Goal: Task Accomplishment & Management: Use online tool/utility

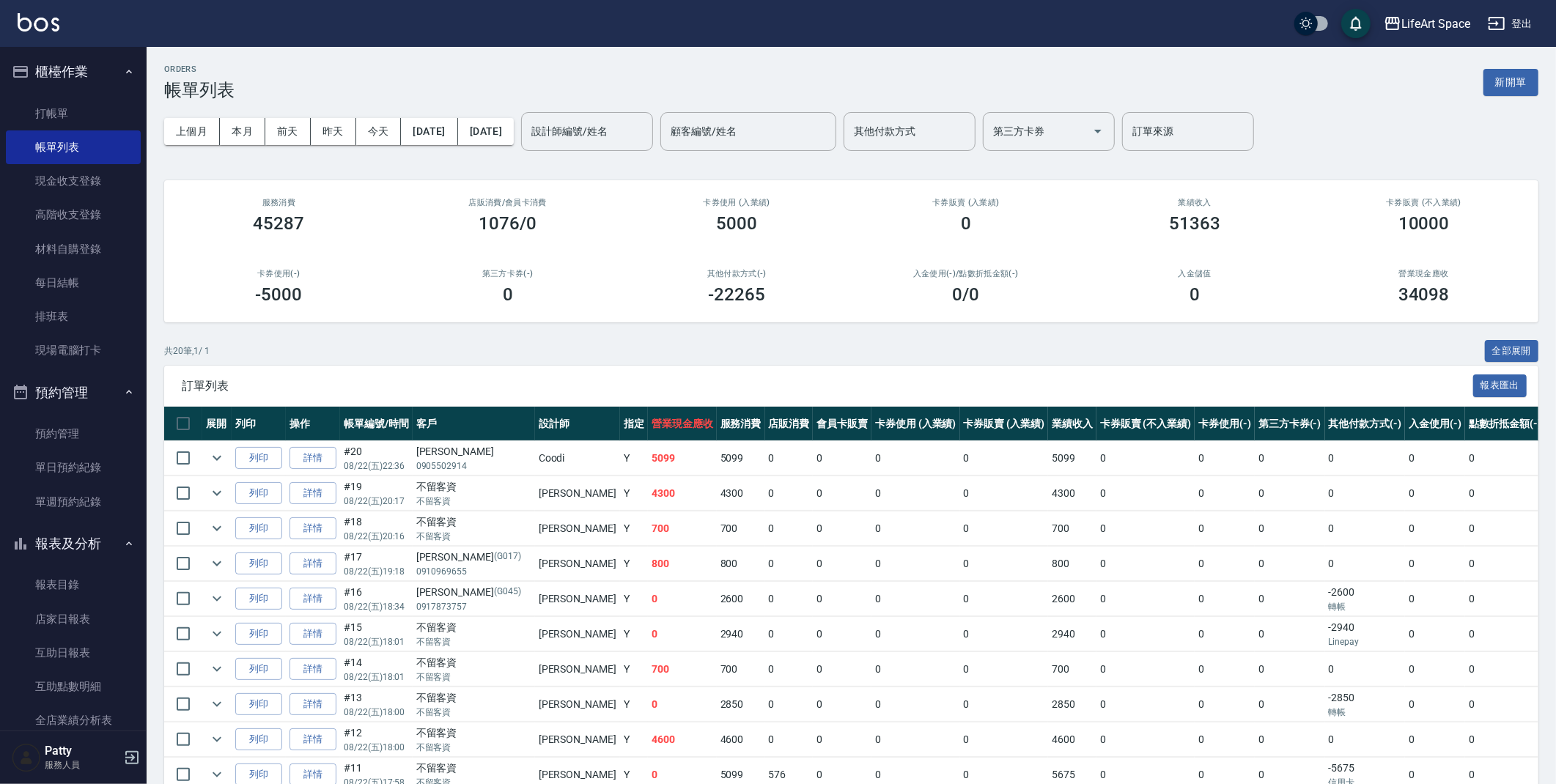
click at [647, 135] on input "設計師編號/姓名" at bounding box center [587, 132] width 119 height 26
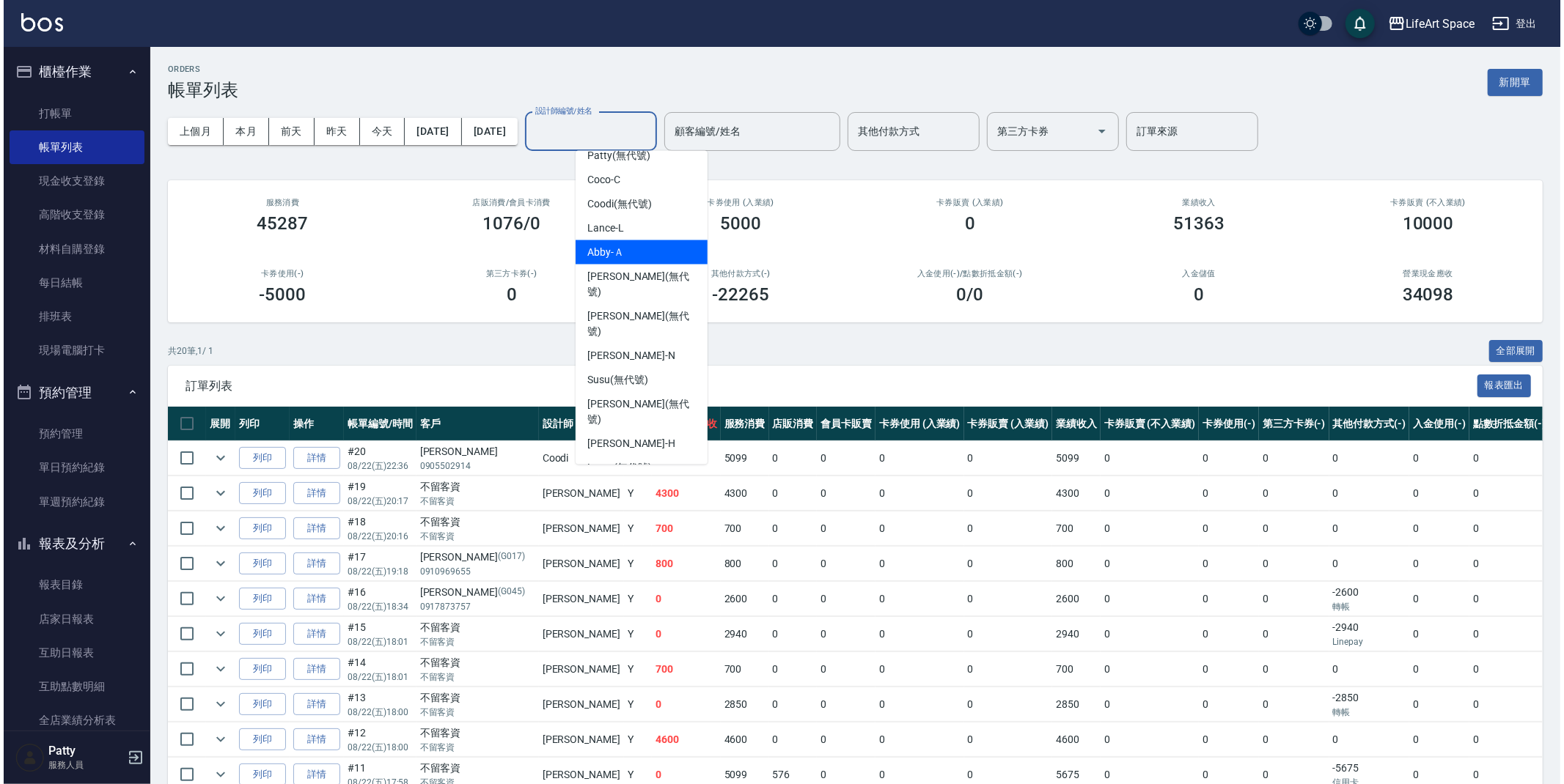
scroll to position [229, 0]
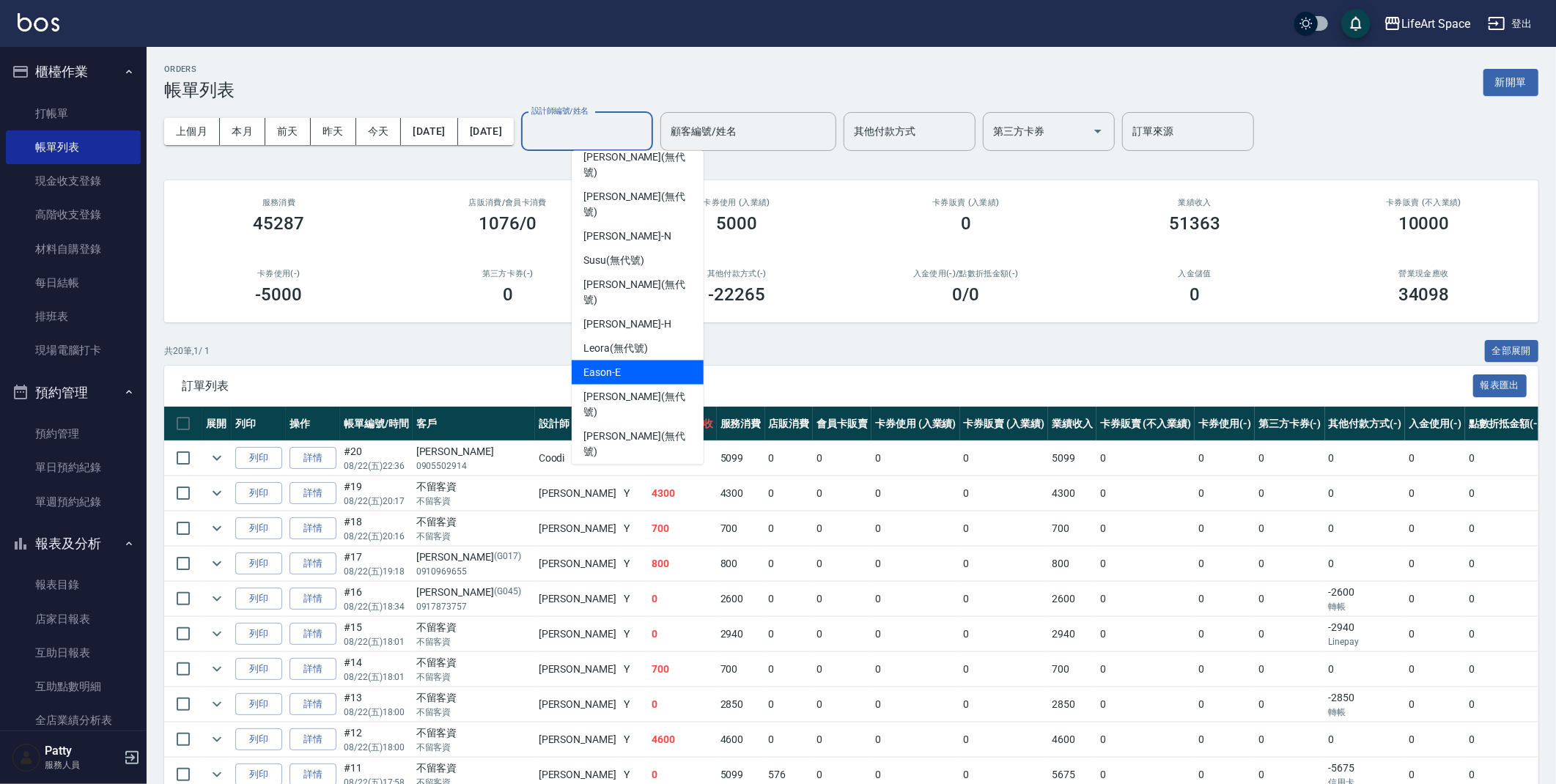
click at [621, 360] on div "Eason -E" at bounding box center [638, 372] width 132 height 24
type input "Eason-E"
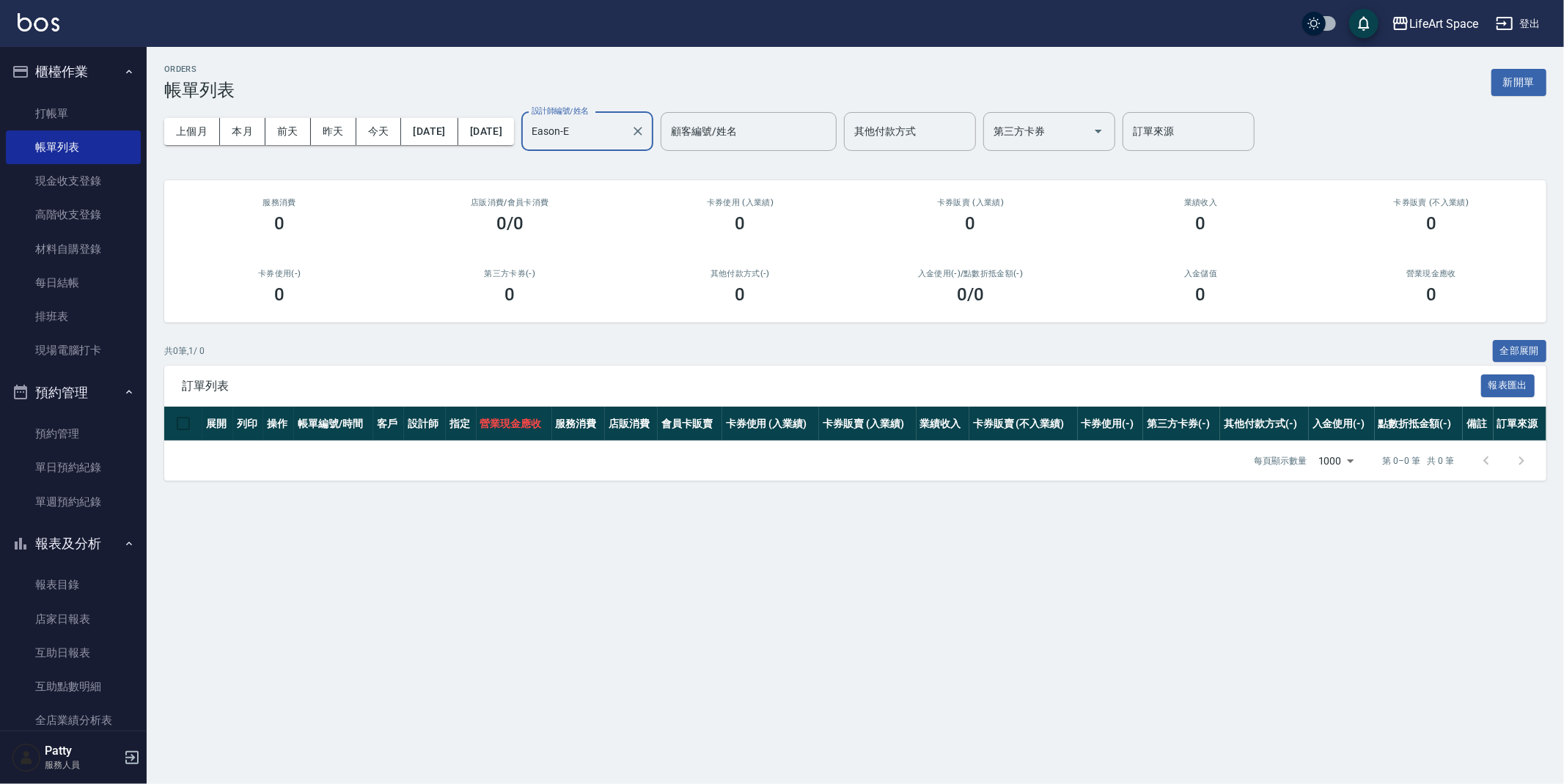
click at [505, 83] on div "ORDERS 帳單列表 新開單" at bounding box center [855, 82] width 1383 height 36
click at [1518, 86] on button "新開單" at bounding box center [1519, 82] width 55 height 27
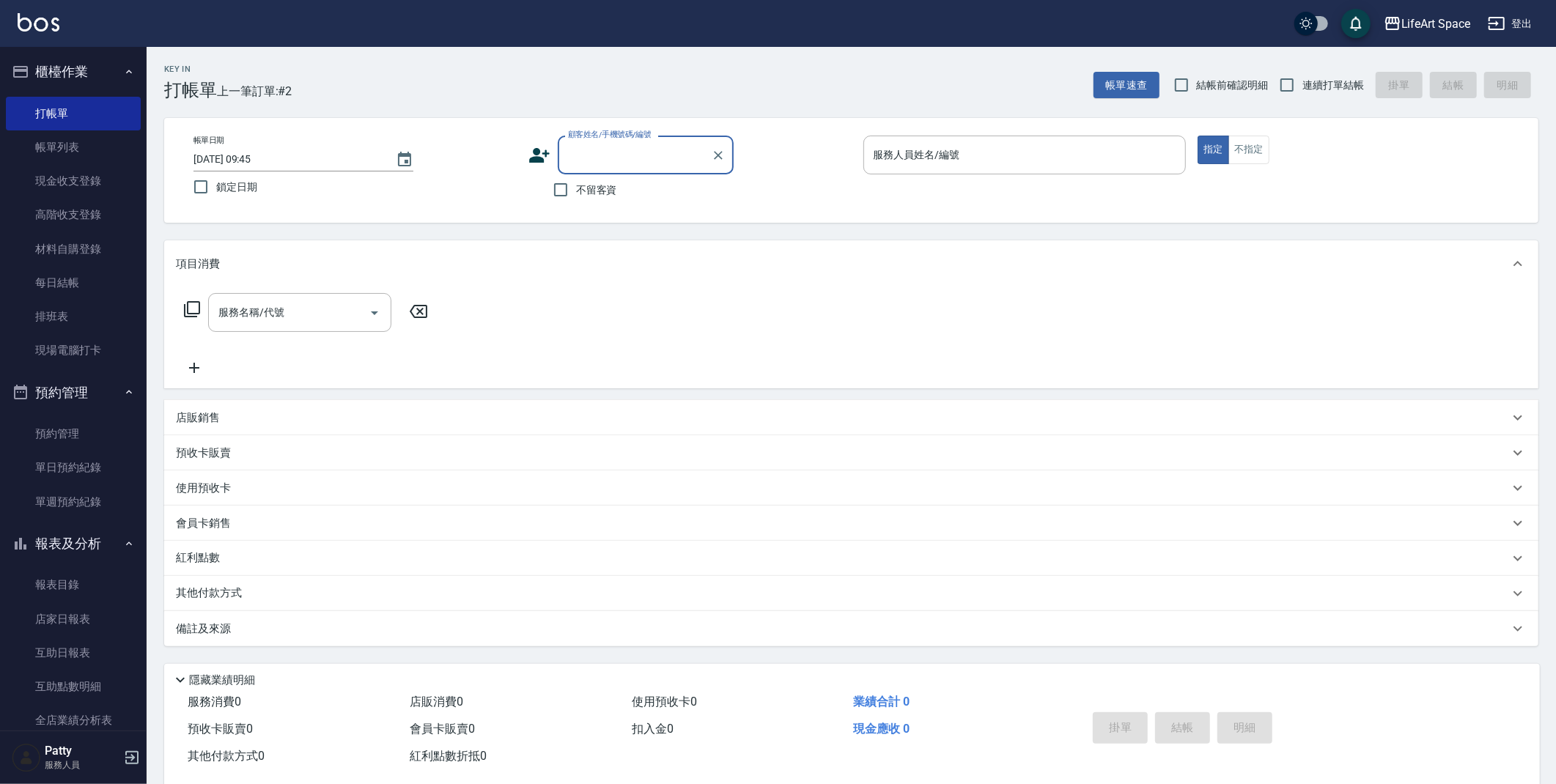
click at [583, 187] on span "不留客資" at bounding box center [596, 189] width 41 height 15
click at [576, 187] on input "不留客資" at bounding box center [560, 189] width 31 height 31
checkbox input "true"
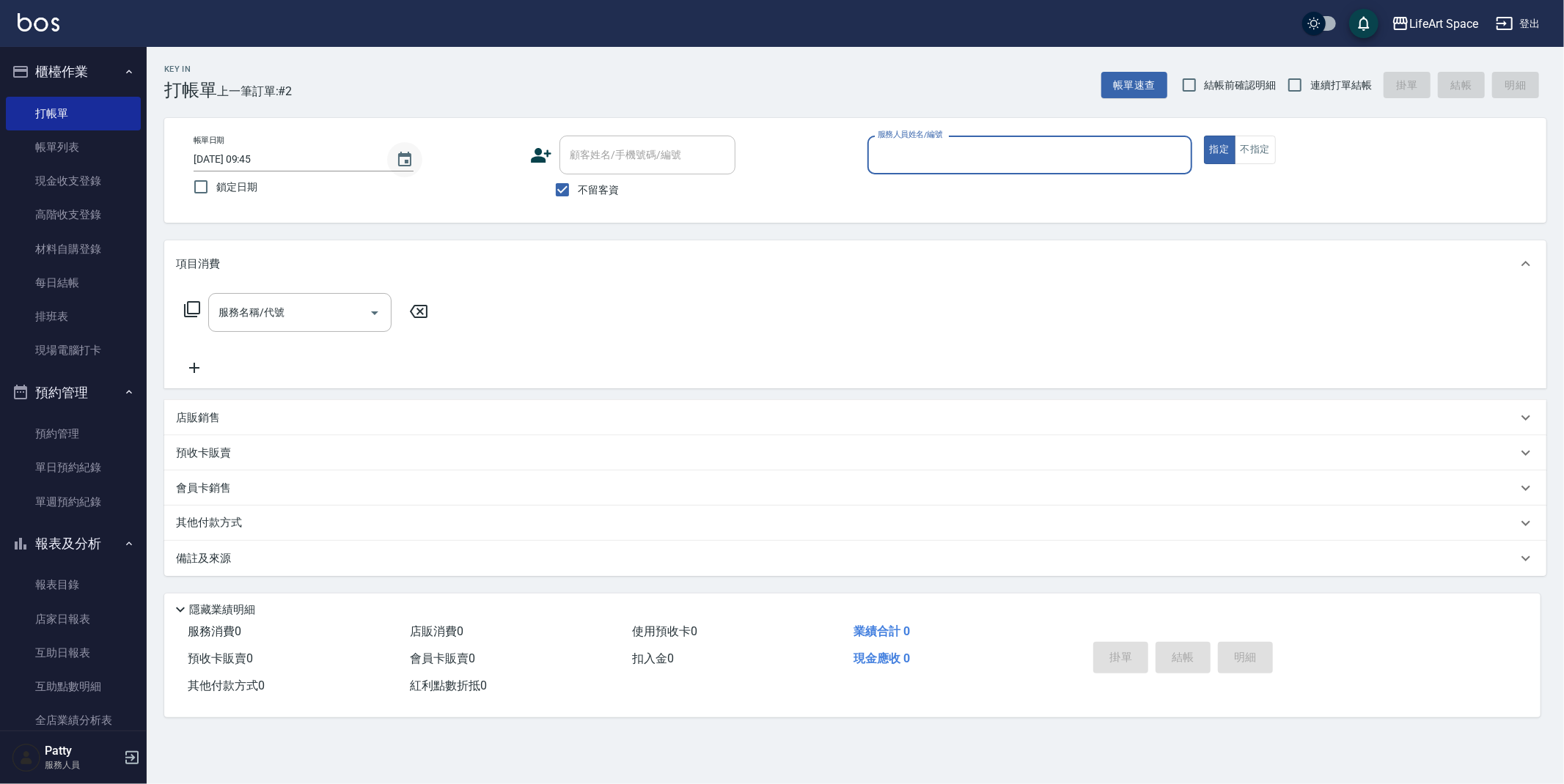
click at [405, 159] on icon "Choose date, selected date is 2025-08-23" at bounding box center [405, 160] width 18 height 18
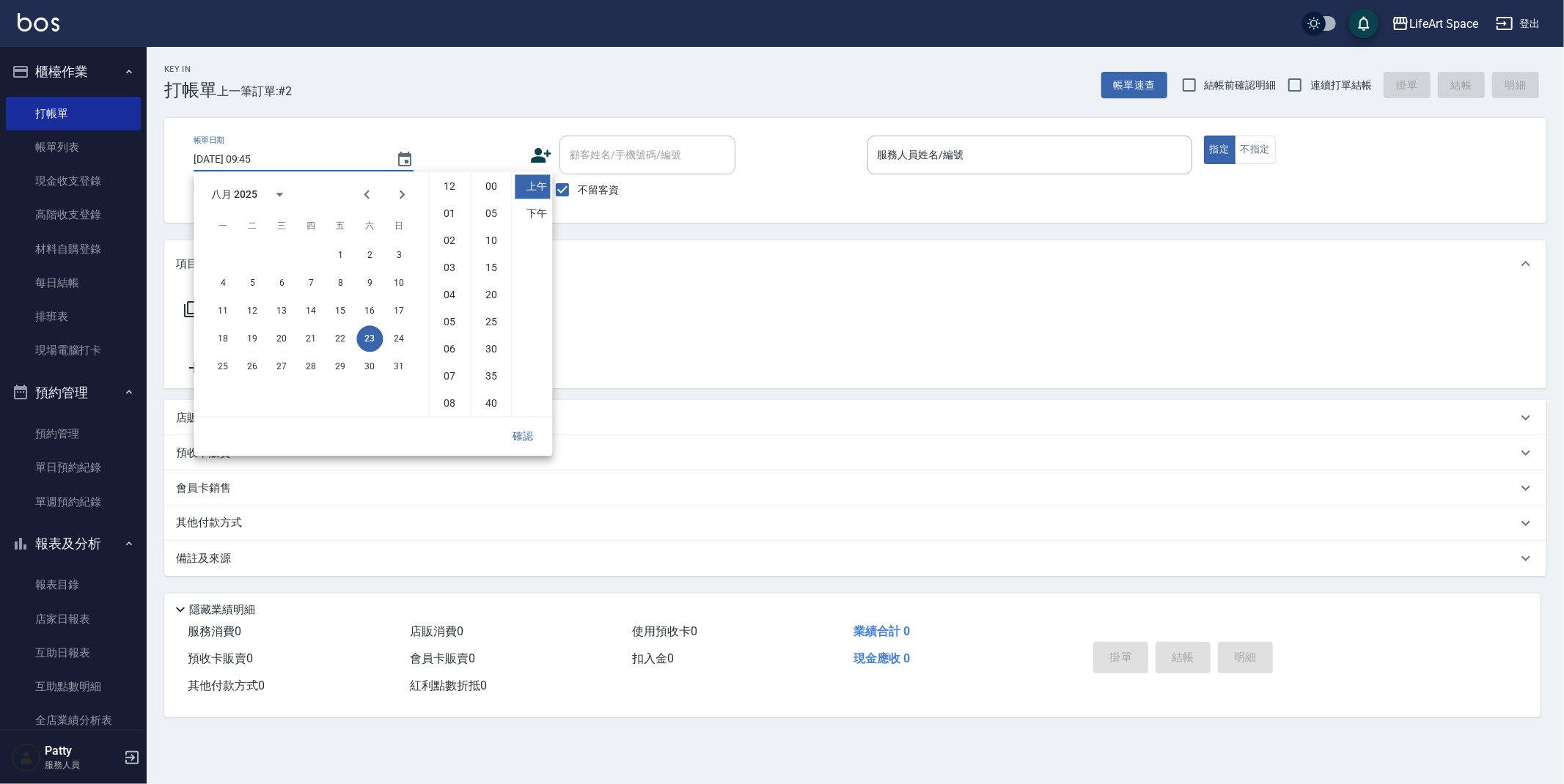
scroll to position [81, 0]
click at [343, 338] on button "22" at bounding box center [340, 338] width 26 height 26
type input "[DATE] 09:45"
click at [520, 434] on button "確認" at bounding box center [523, 436] width 47 height 27
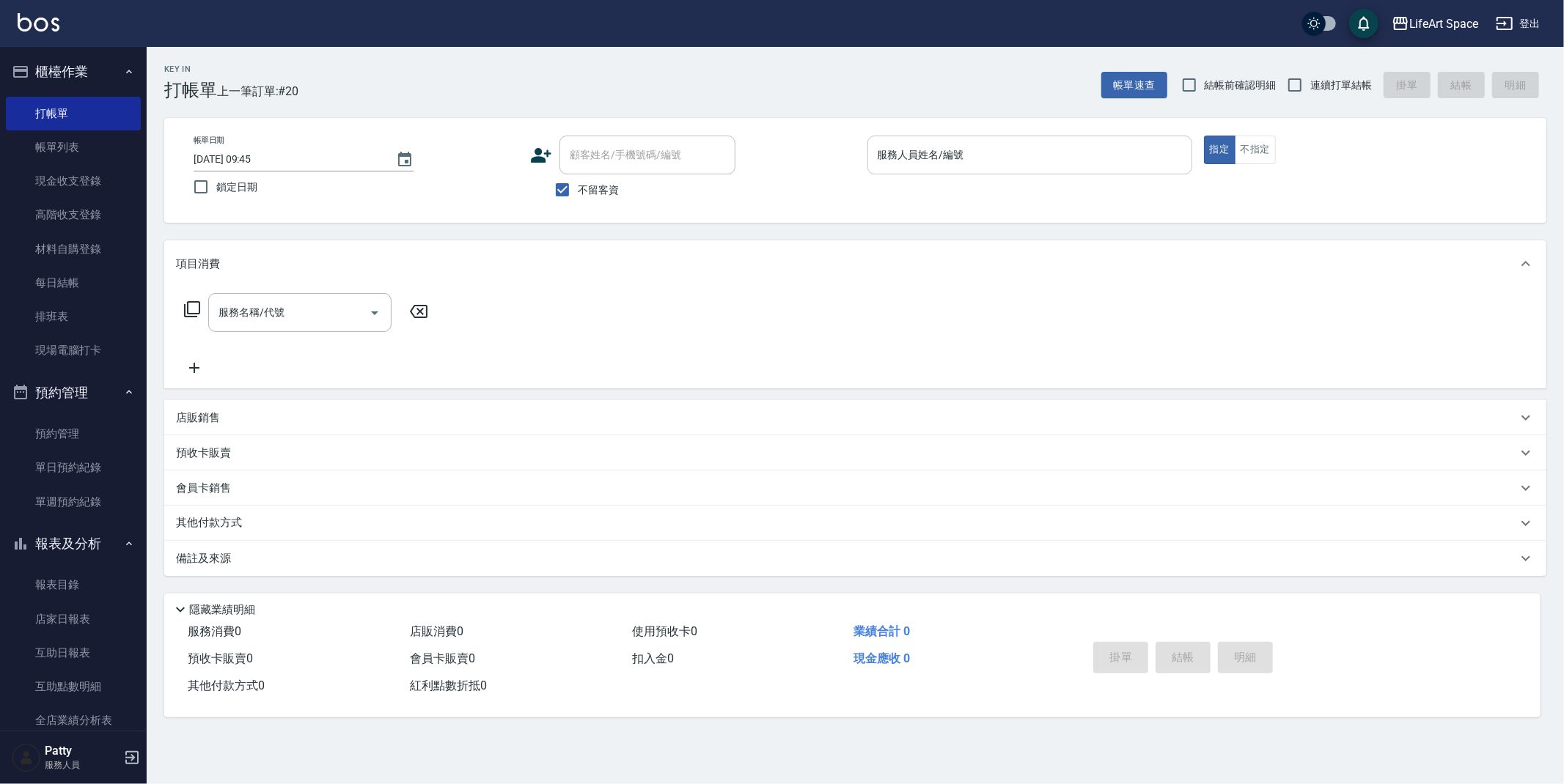
click at [925, 153] on input "服務人員姓名/編號" at bounding box center [1029, 155] width 312 height 26
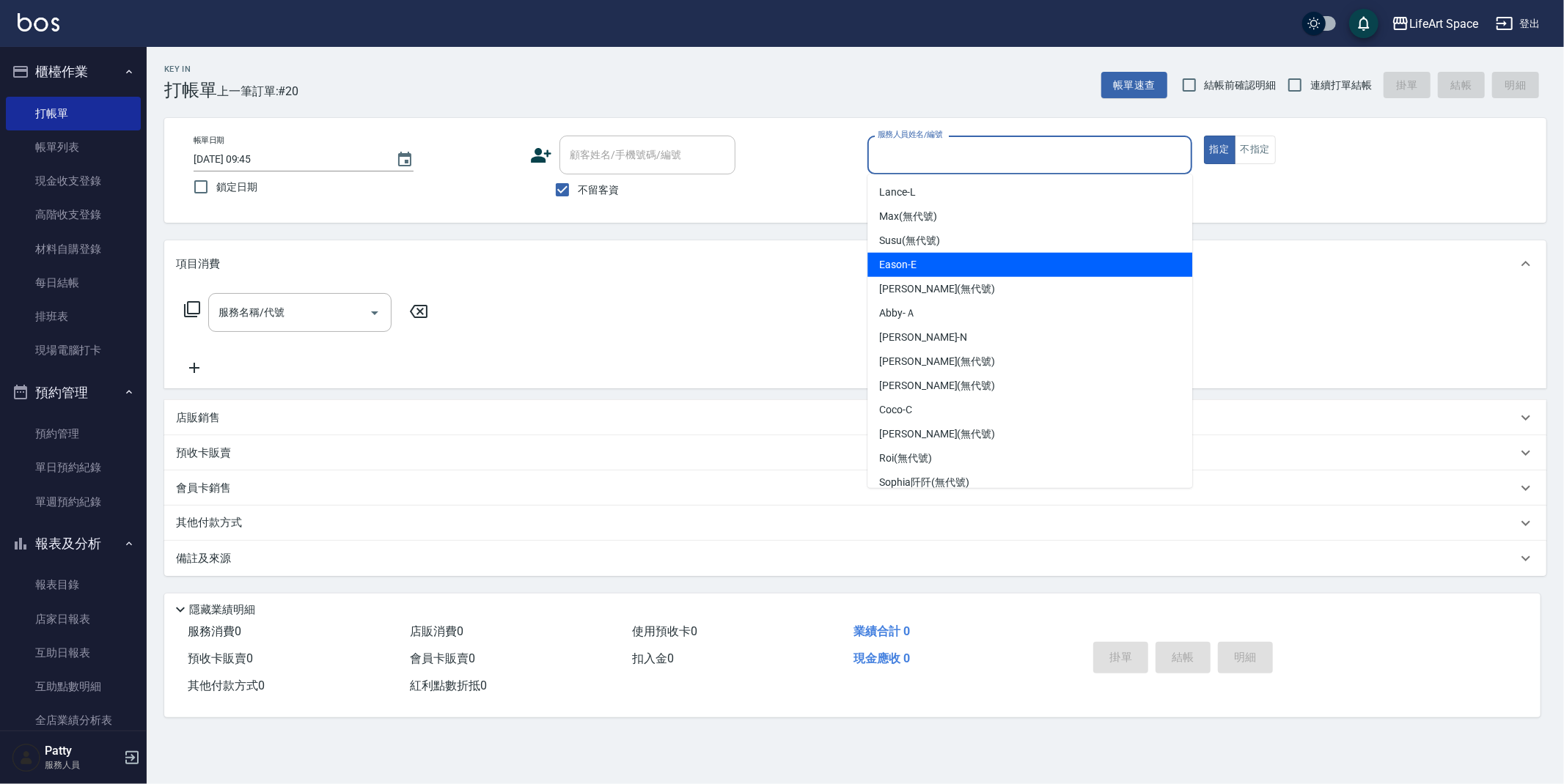
click at [919, 255] on div "Eason -E" at bounding box center [1029, 265] width 325 height 24
type input "Eason-E"
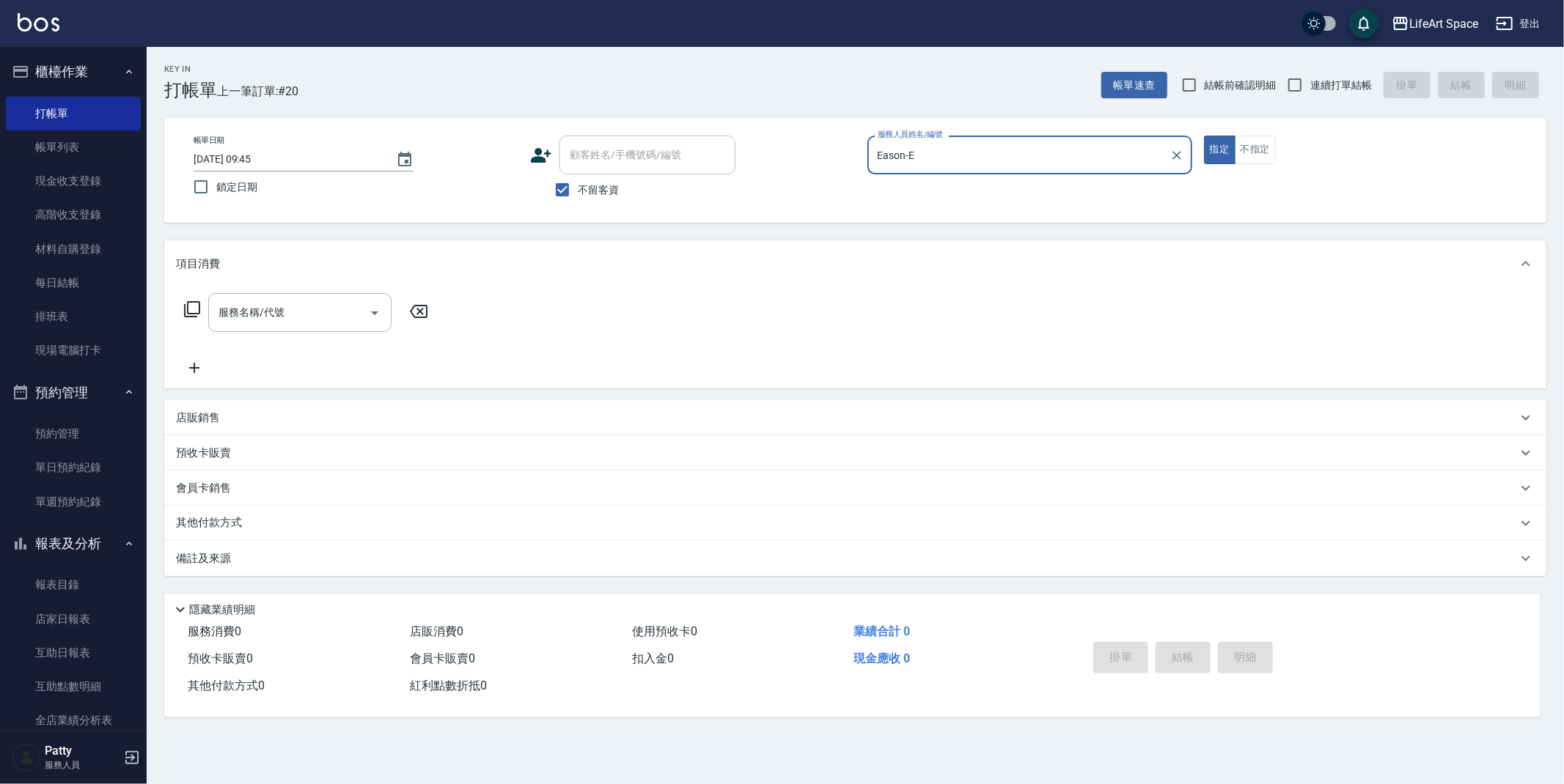
click at [276, 306] on div "服務名稱/代號 服務名稱/代號" at bounding box center [299, 312] width 183 height 39
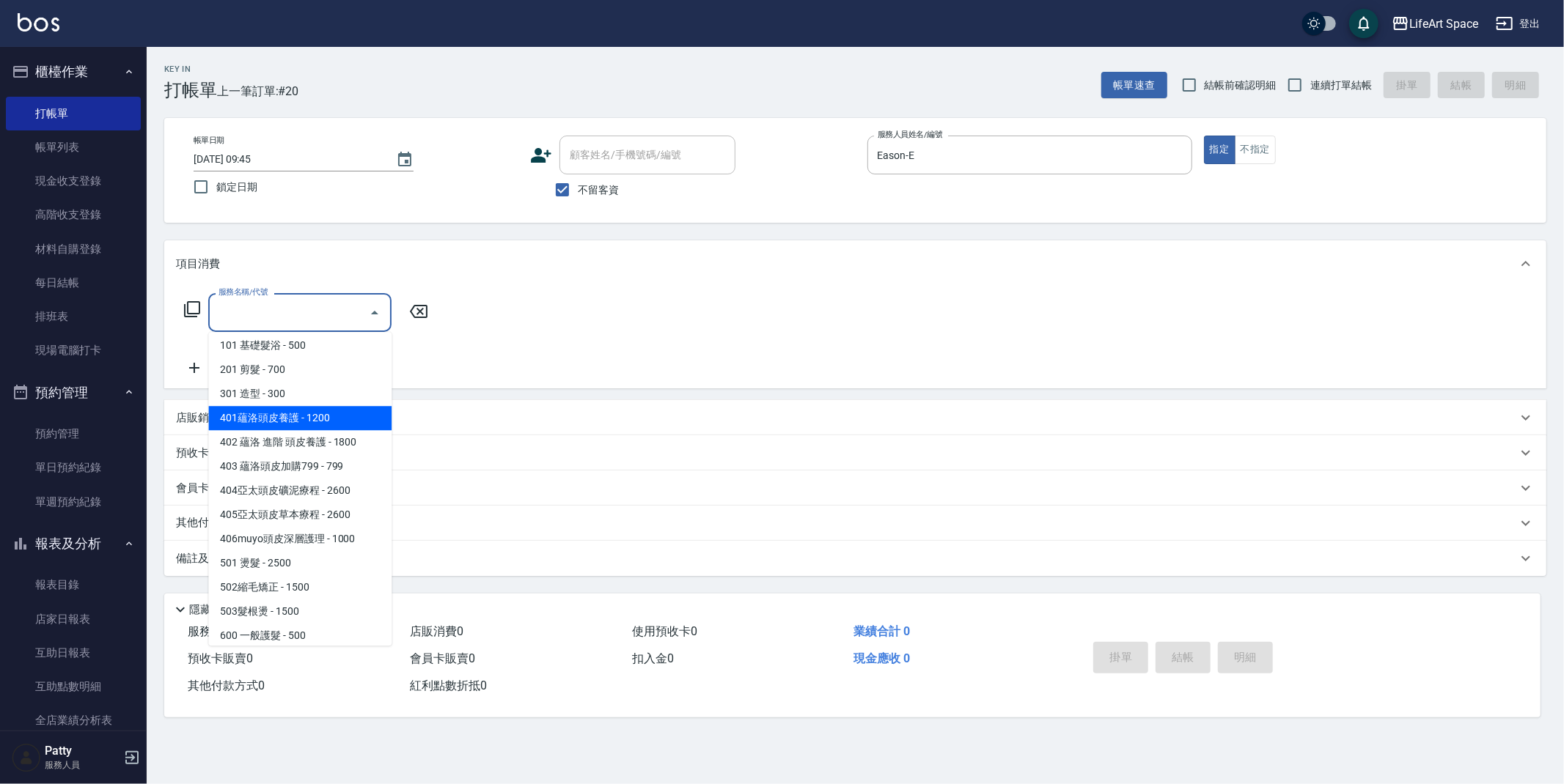
scroll to position [0, 0]
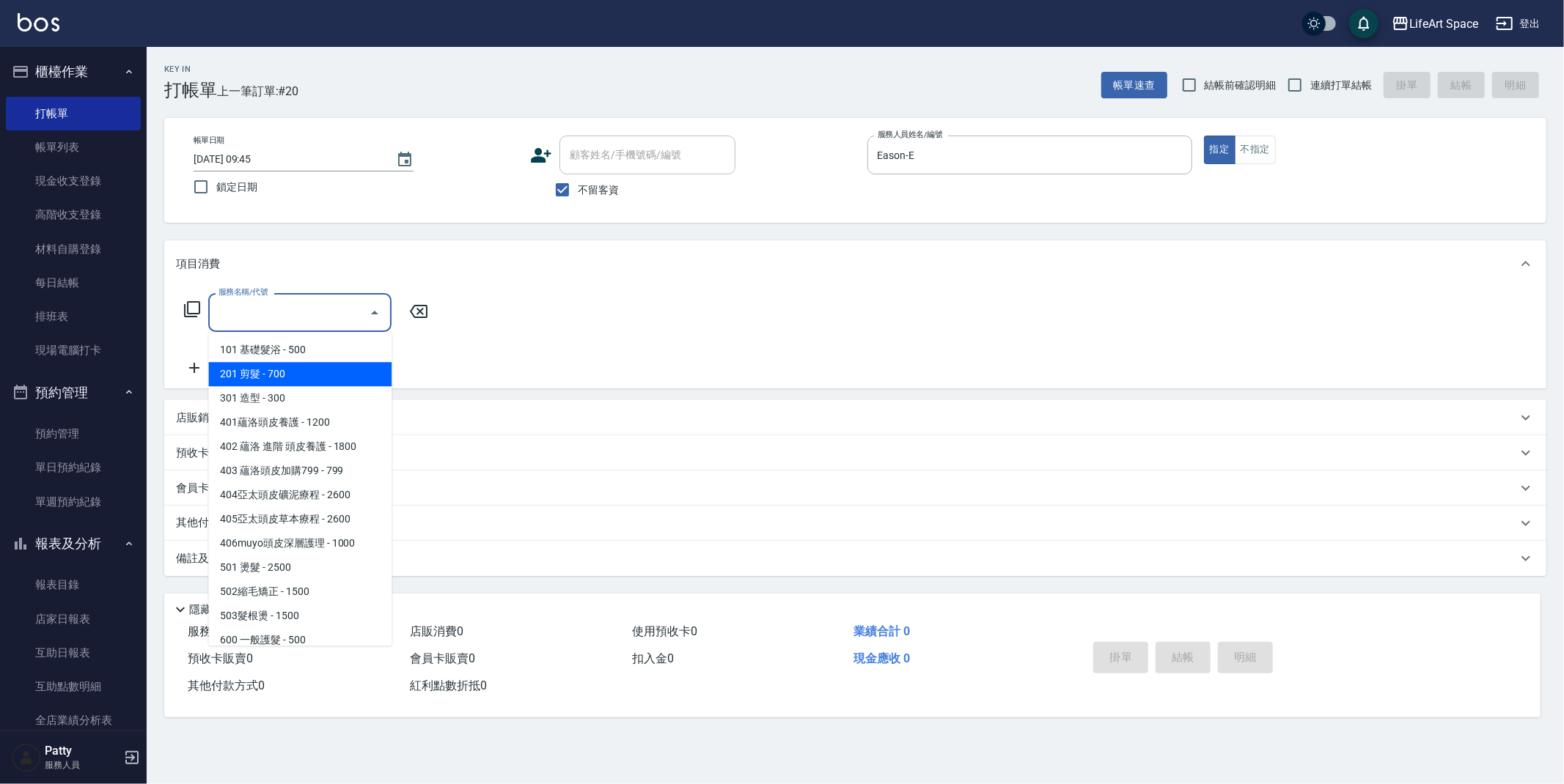
click at [328, 377] on span "201 剪髮 - 700" at bounding box center [299, 374] width 183 height 24
type input "201 剪髮(201)"
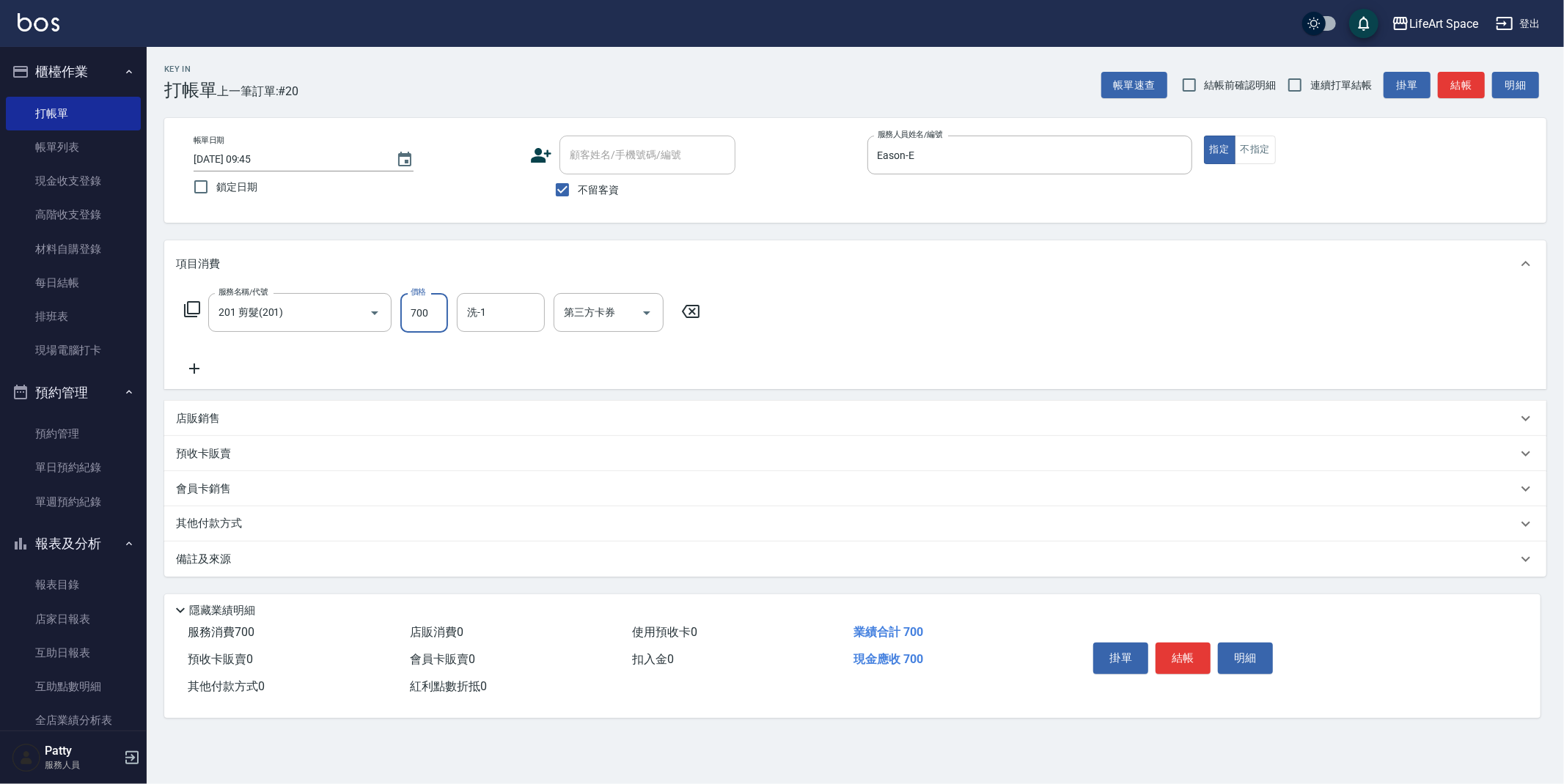
drag, startPoint x: 437, startPoint y: 312, endPoint x: 427, endPoint y: 329, distance: 19.7
click at [438, 313] on input "700" at bounding box center [424, 312] width 48 height 40
type input "1000"
click at [374, 551] on div "備註及來源" at bounding box center [855, 559] width 1383 height 35
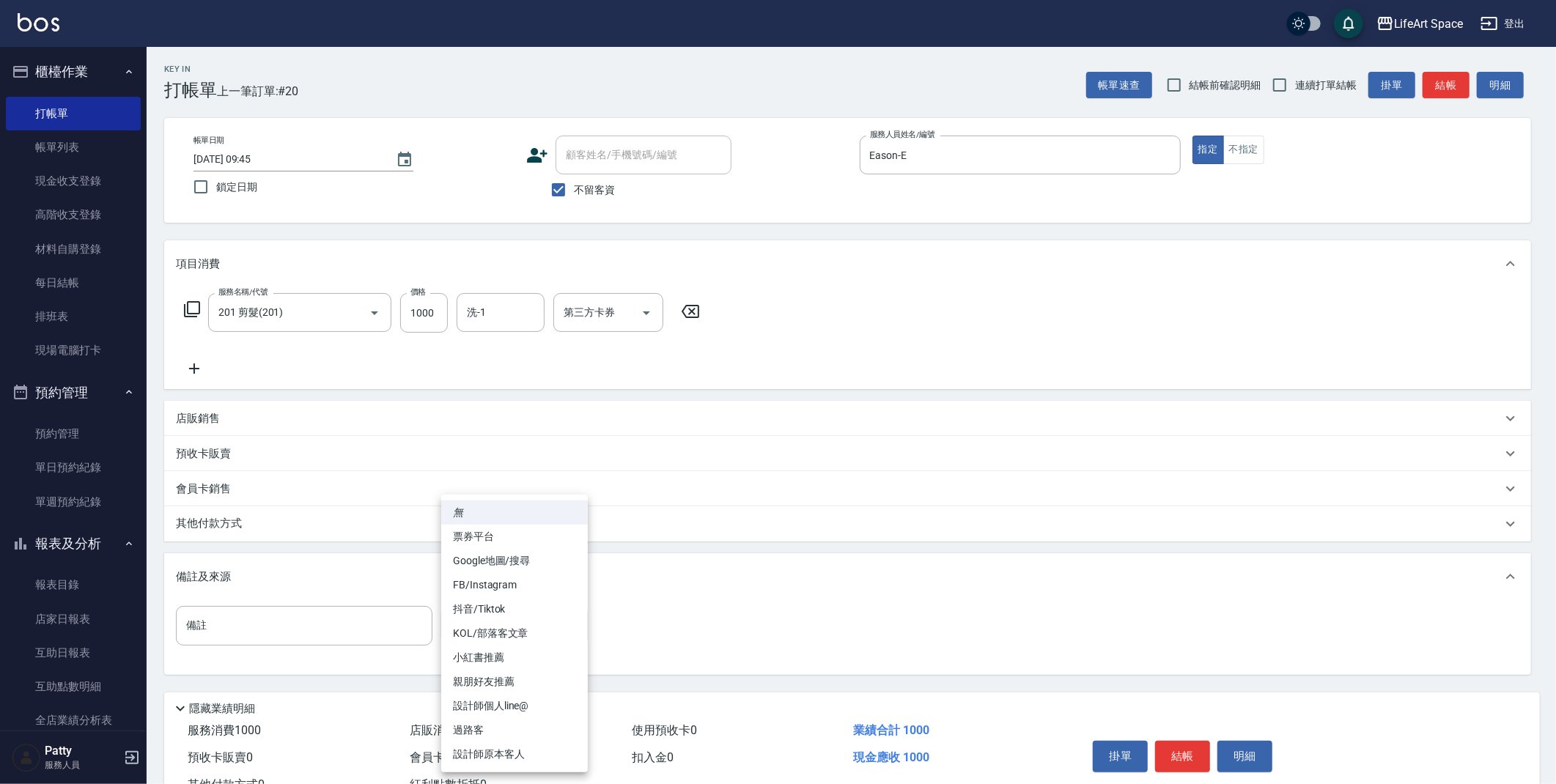
click at [477, 630] on body "LifeArt Space 登出 櫃檯作業 打帳單 帳單列表 現金收支登錄 高階收支登錄 材料自購登錄 每日結帳 排班表 現場電腦打卡 預約管理 預約管理 單…" at bounding box center [778, 417] width 1556 height 834
click at [508, 757] on li "設計師原本客人" at bounding box center [515, 755] width 146 height 24
type input "設計師原本客人"
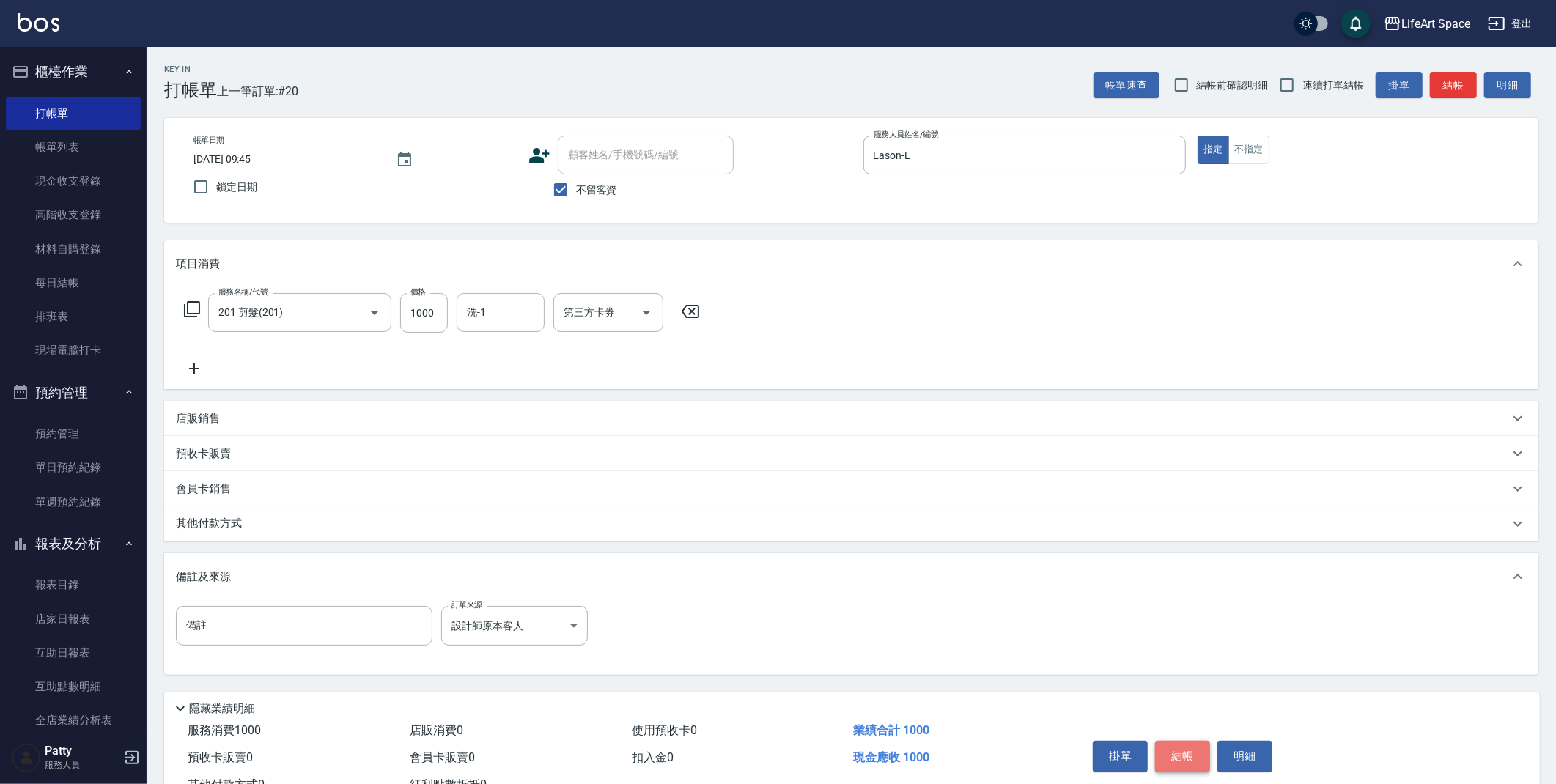
click at [1179, 760] on button "結帳" at bounding box center [1183, 756] width 55 height 31
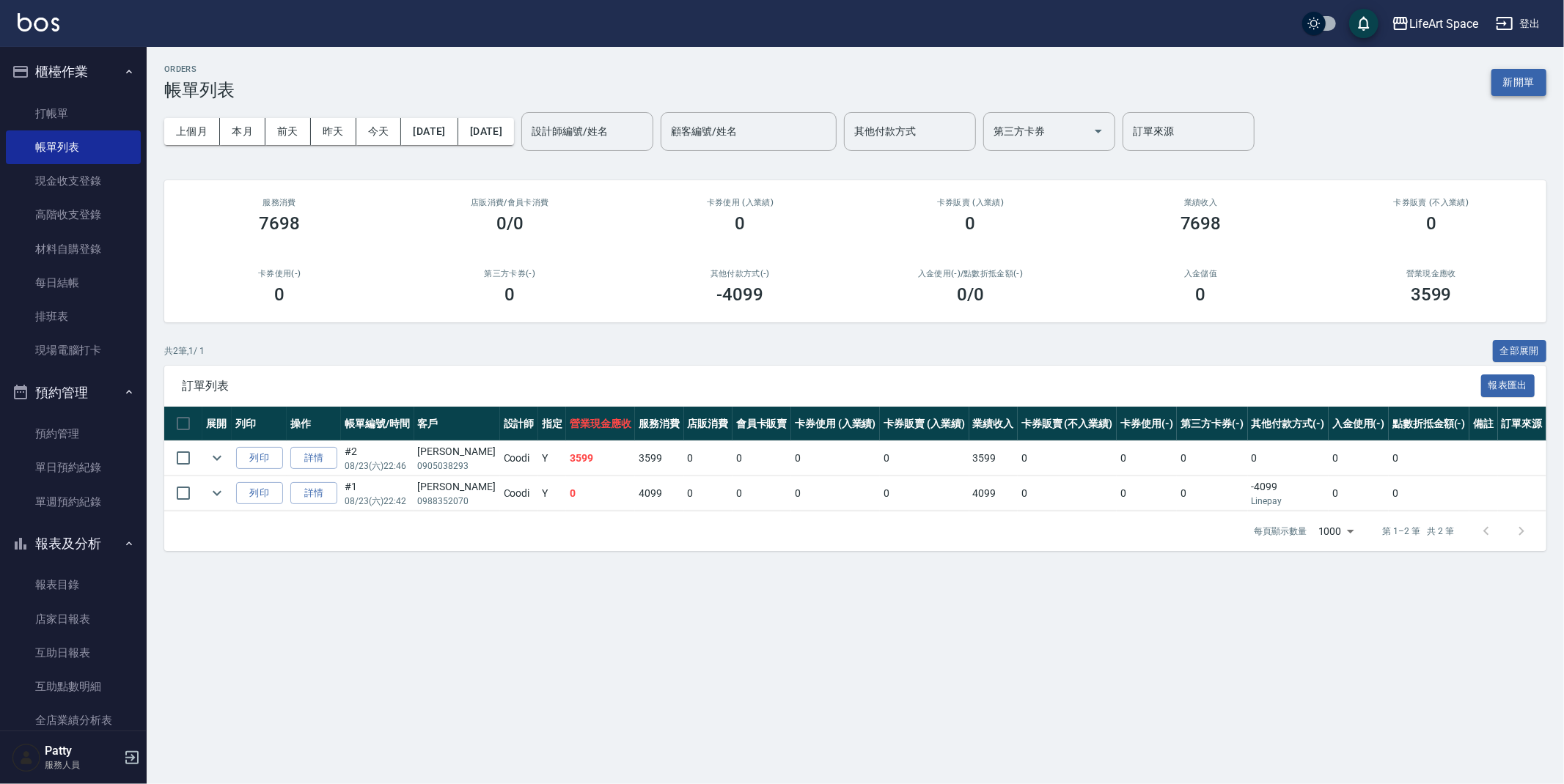
click at [1525, 83] on button "新開單" at bounding box center [1519, 82] width 55 height 27
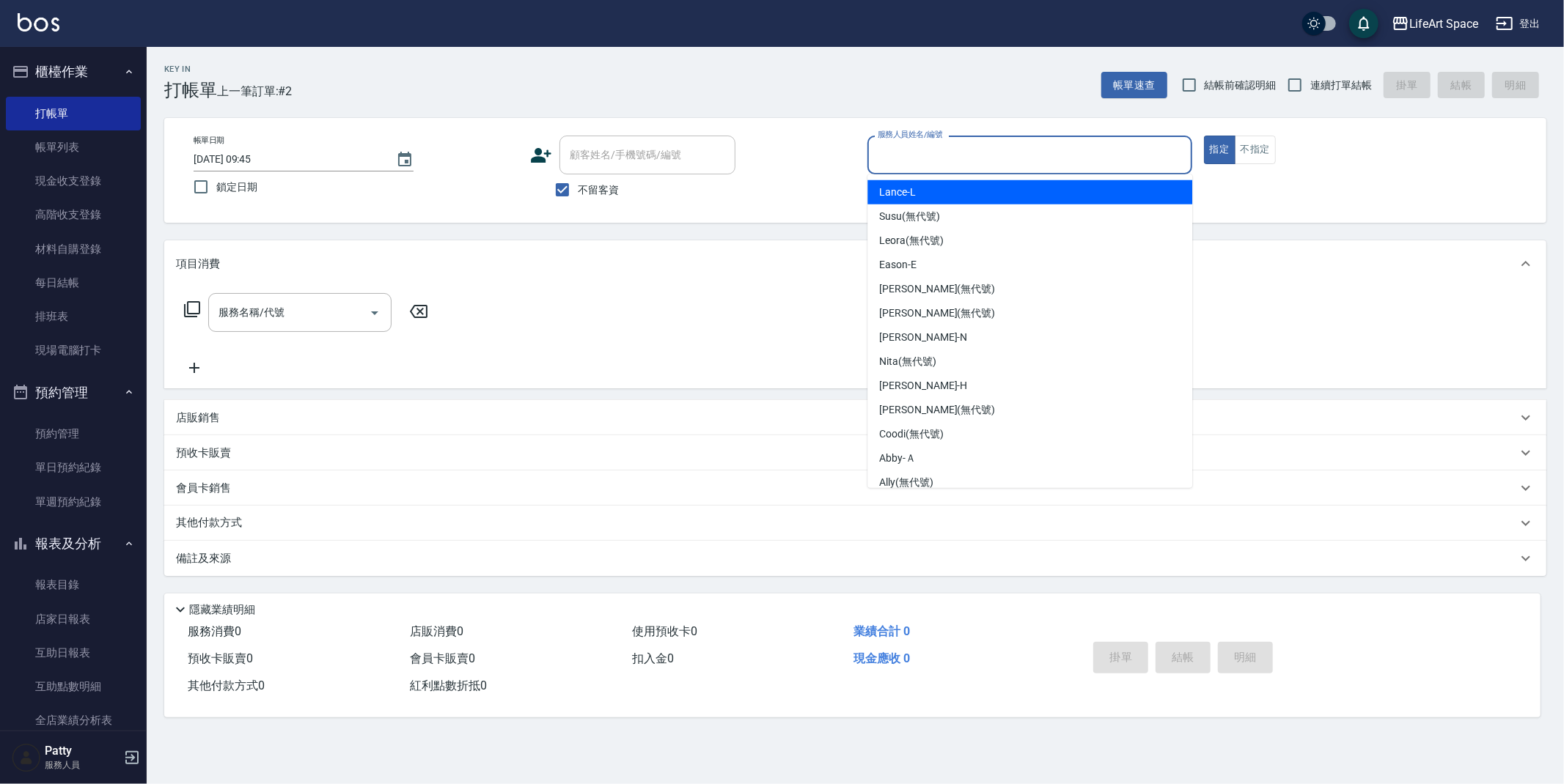
click at [920, 159] on input "服務人員姓名/編號" at bounding box center [1029, 155] width 312 height 26
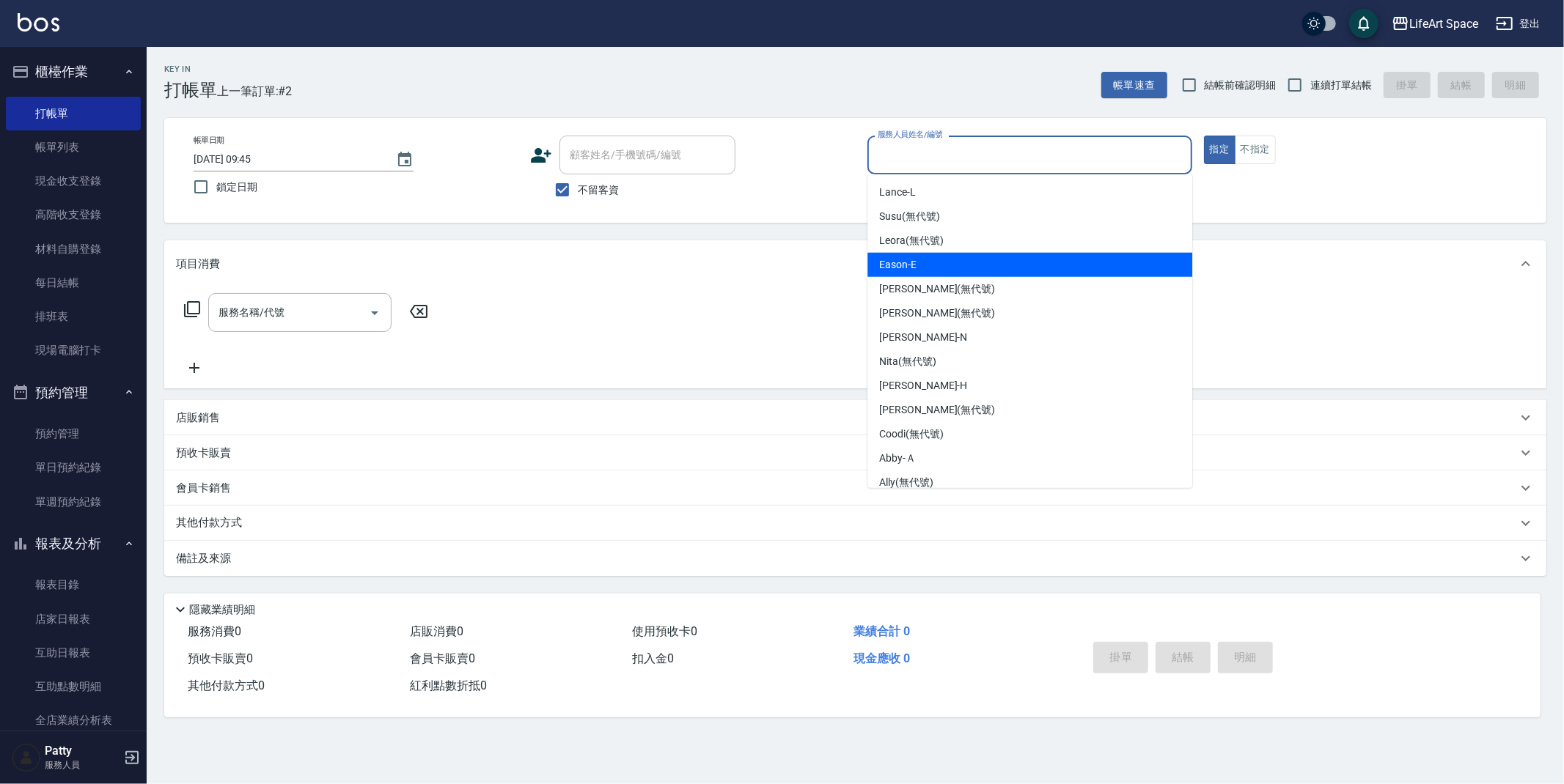
click at [902, 265] on span "Eason -E" at bounding box center [898, 264] width 37 height 15
type input "Eason-E"
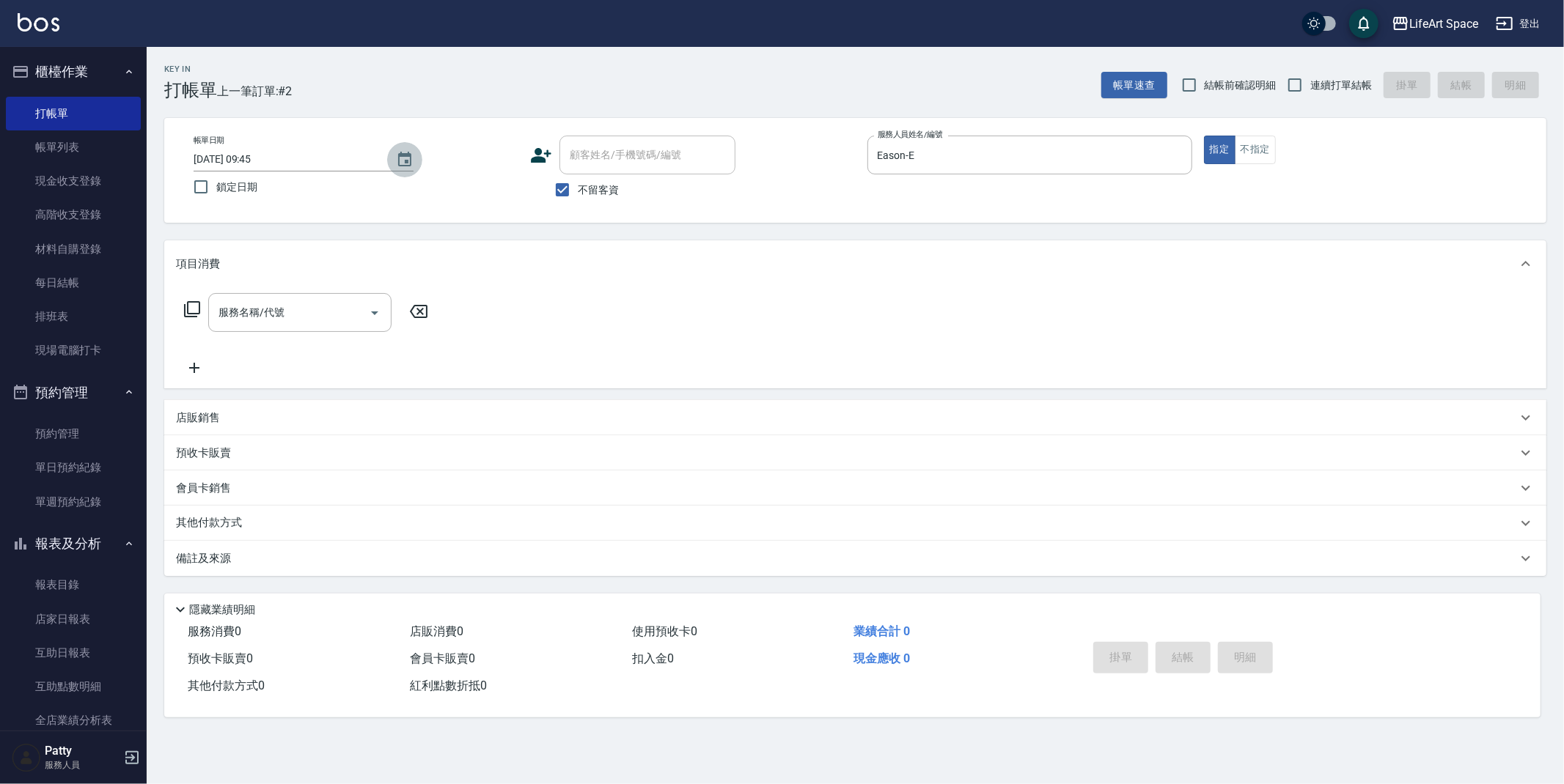
click at [414, 157] on button "Choose date, selected date is 2025-08-23" at bounding box center [404, 159] width 35 height 35
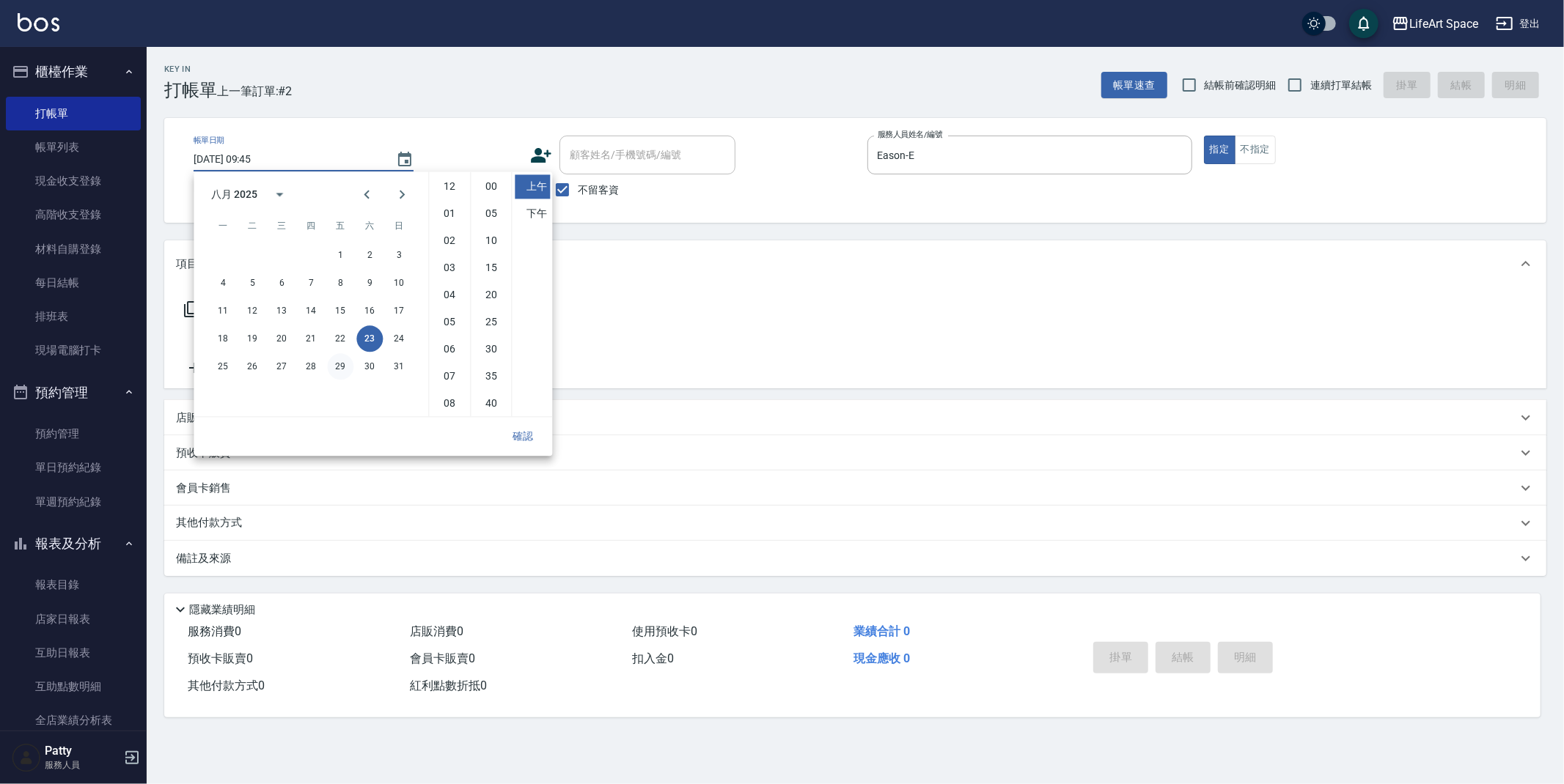
scroll to position [81, 0]
click at [343, 338] on button "22" at bounding box center [340, 338] width 26 height 26
type input "[DATE] 09:45"
click at [518, 442] on button "確認" at bounding box center [523, 436] width 47 height 27
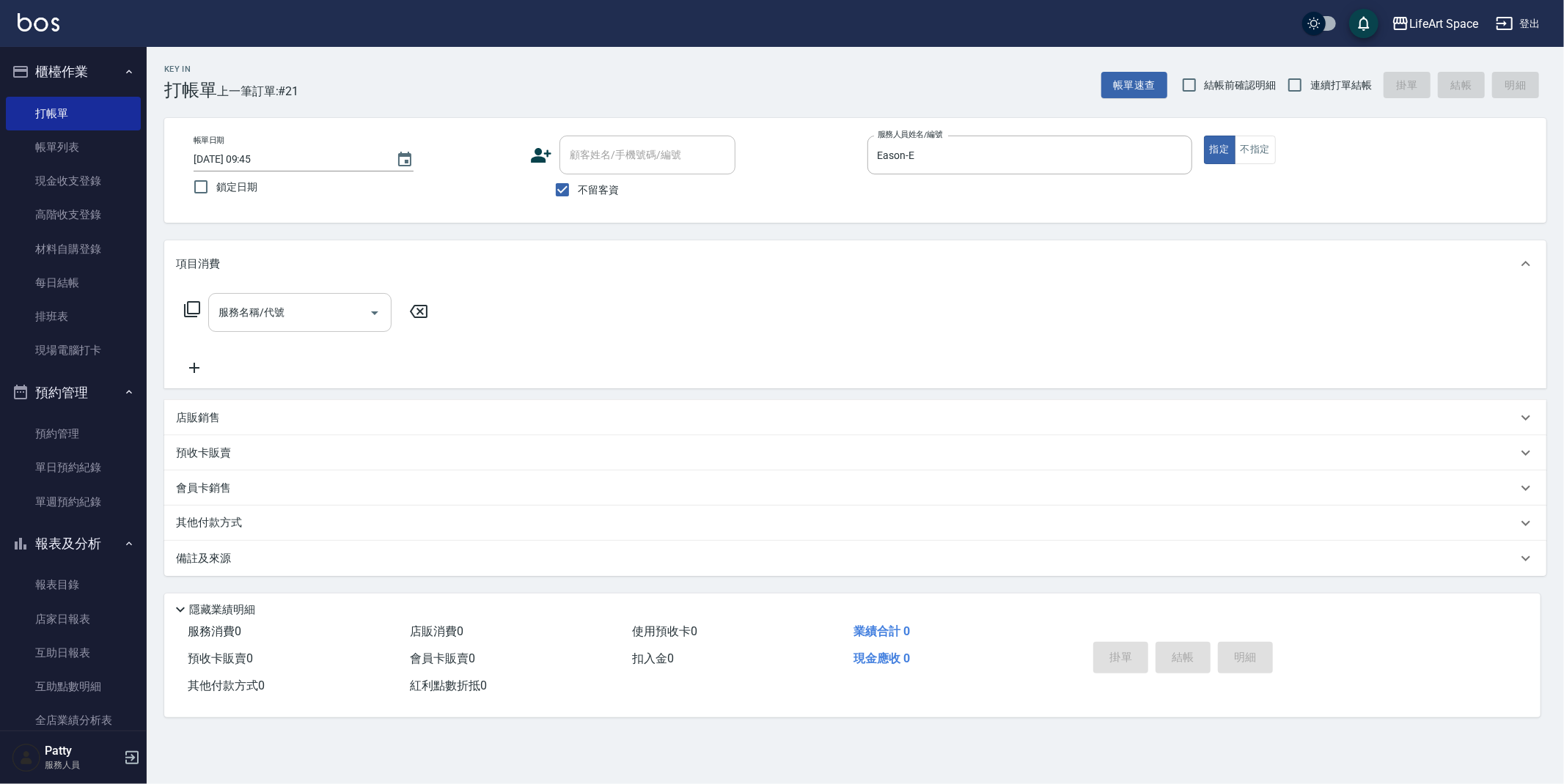
click at [268, 320] on input "服務名稱/代號" at bounding box center [289, 313] width 148 height 26
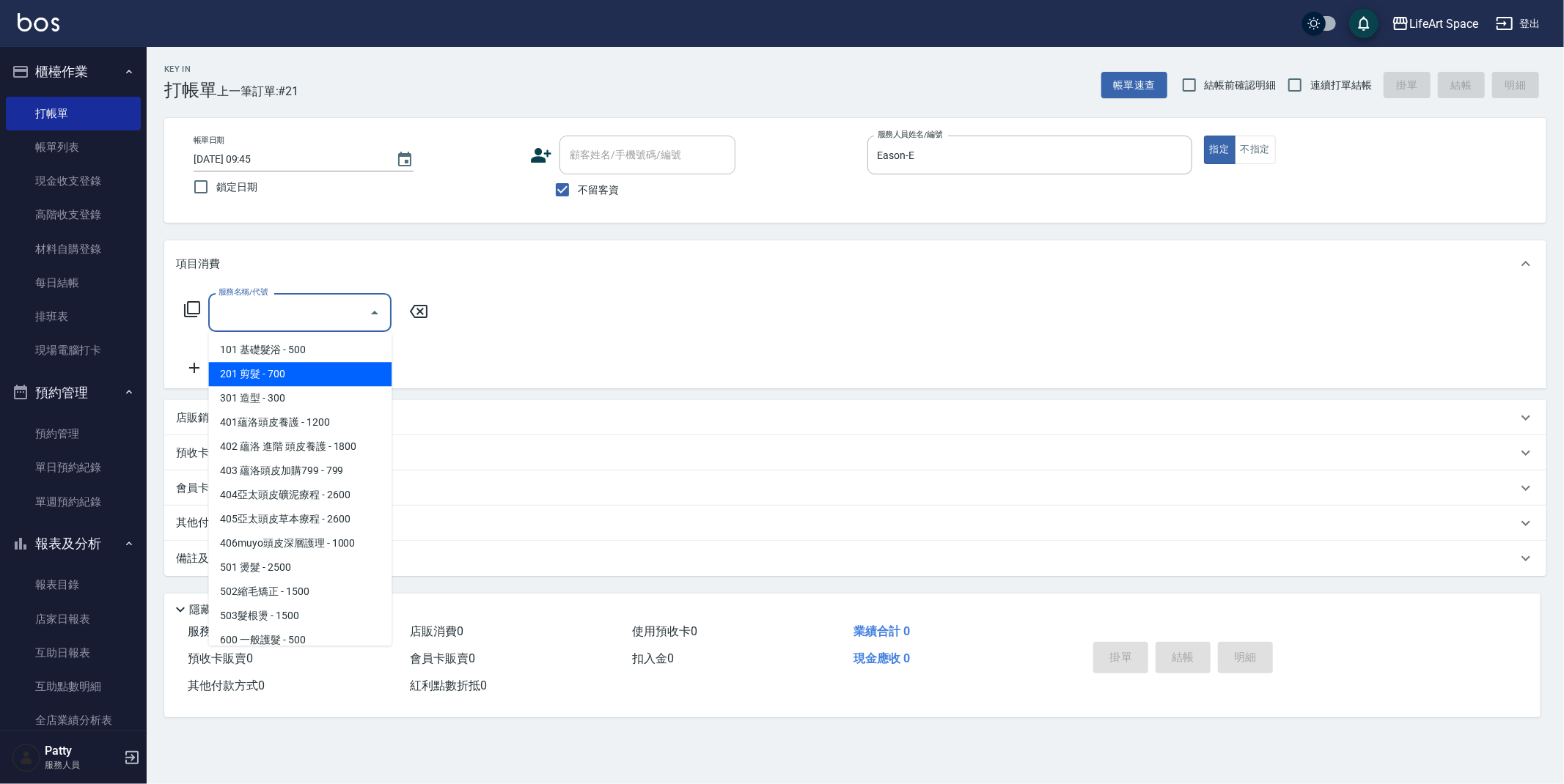
drag, startPoint x: 260, startPoint y: 368, endPoint x: 416, endPoint y: 344, distance: 157.8
click at [260, 368] on span "201 剪髮 - 700" at bounding box center [299, 374] width 183 height 24
type input "201 剪髮(201)"
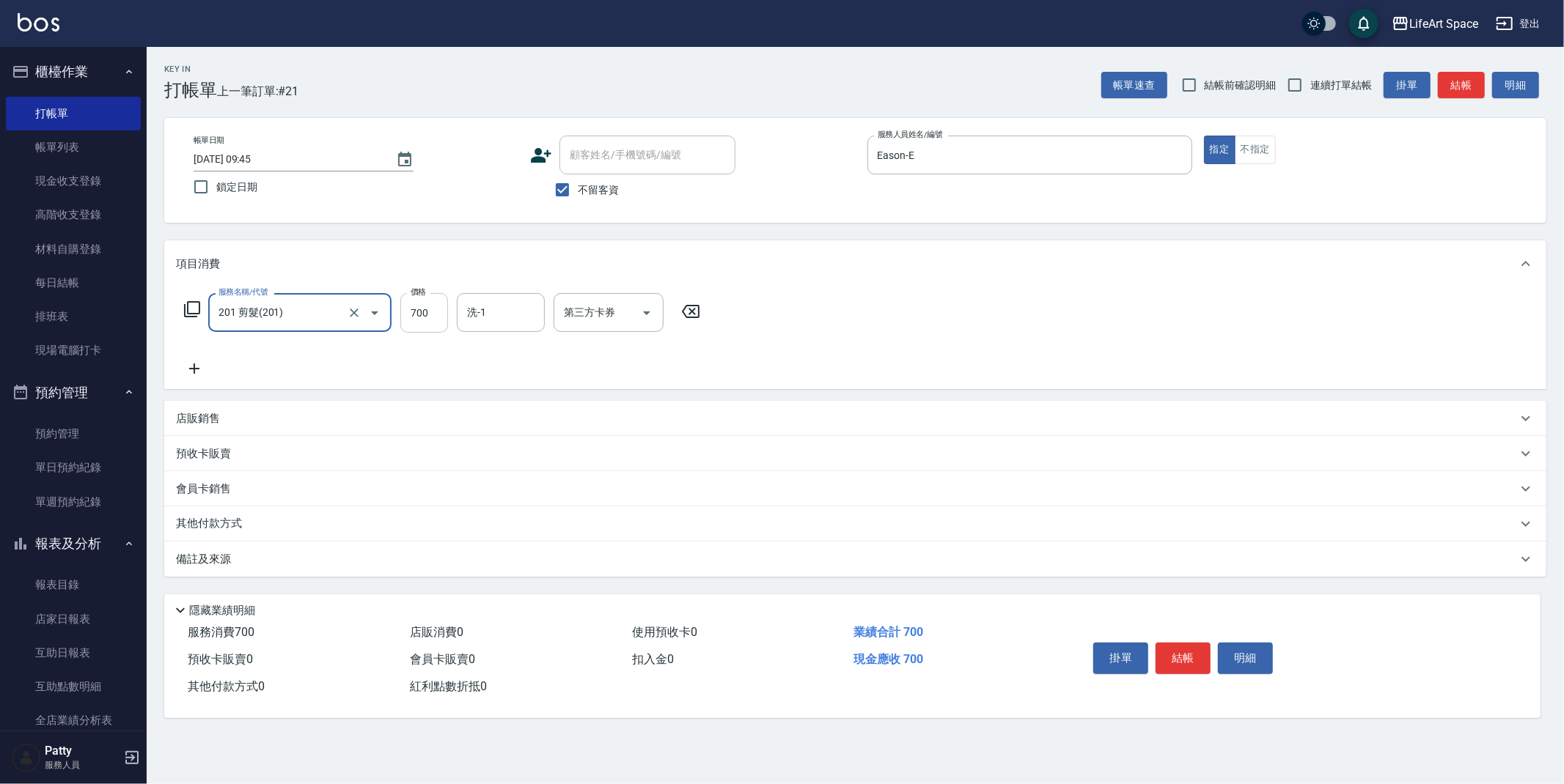
click at [437, 316] on input "700" at bounding box center [424, 312] width 48 height 40
type input "900"
click at [324, 554] on div "備註及來源" at bounding box center [846, 560] width 1341 height 15
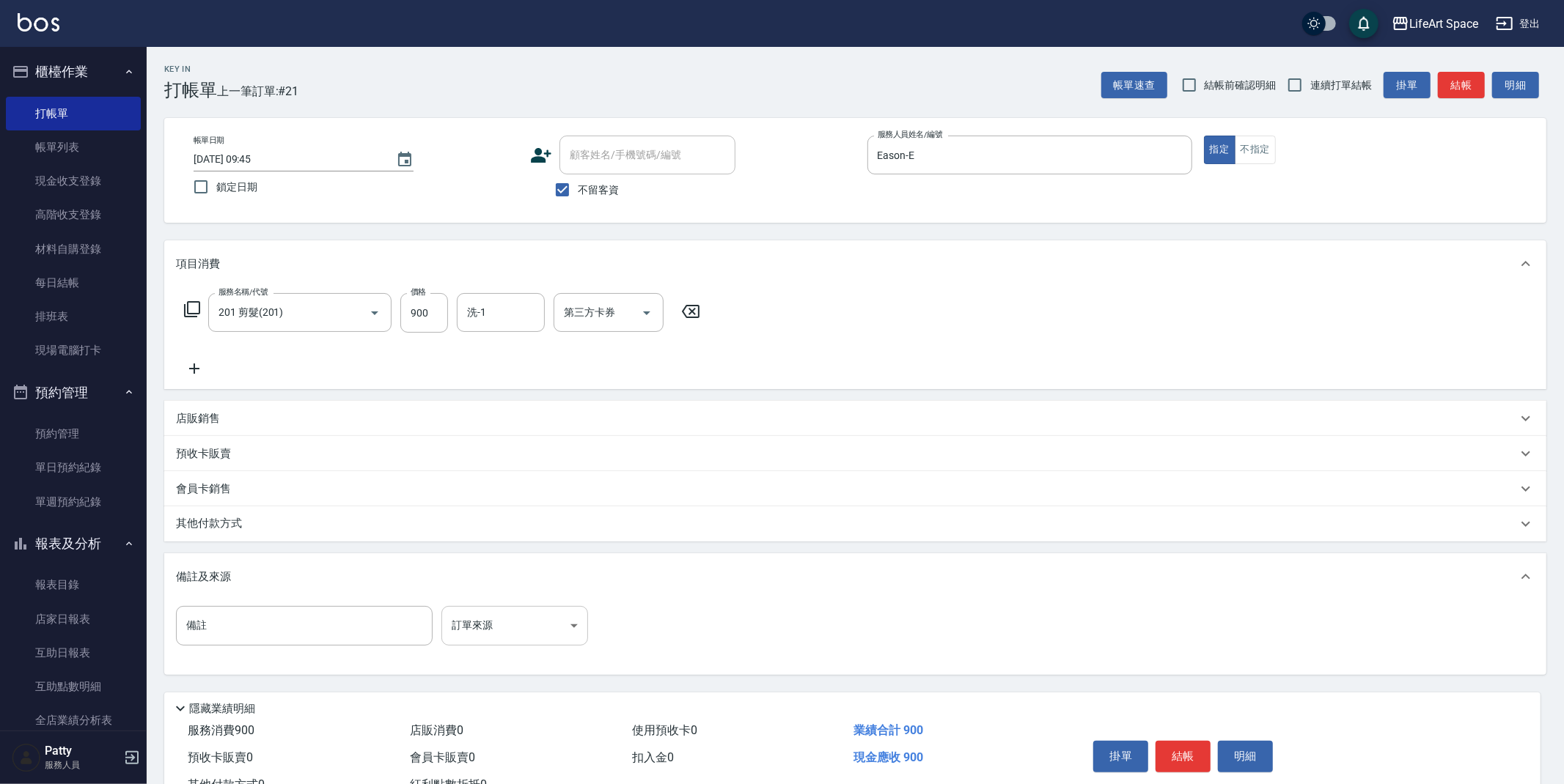
click at [518, 642] on body "LifeArt Space 登出 櫃檯作業 打帳單 帳單列表 現金收支登錄 高階收支登錄 材料自購登錄 每日結帳 排班表 現場電腦打卡 預約管理 預約管理 單…" at bounding box center [782, 417] width 1564 height 834
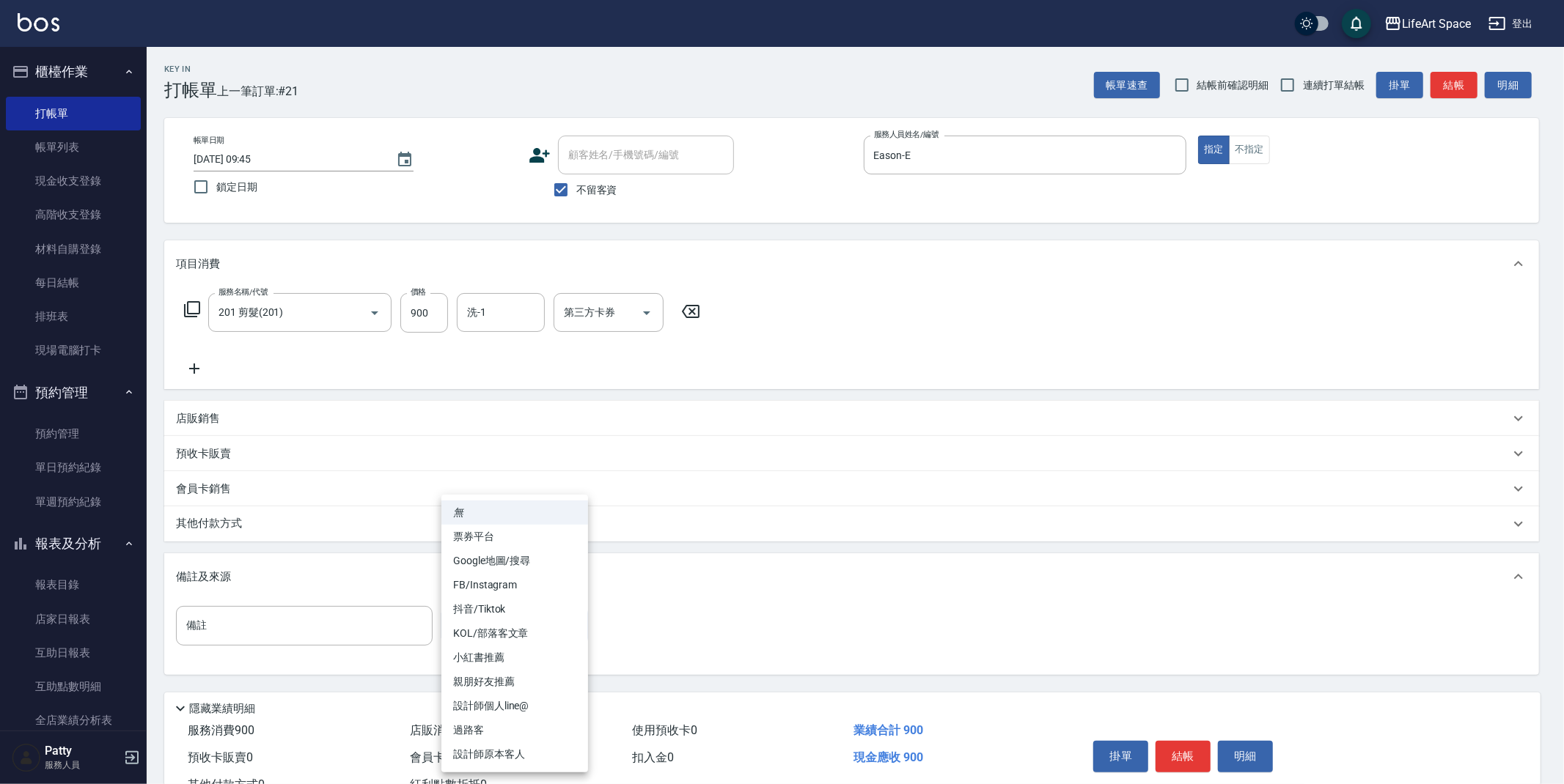
click at [551, 755] on li "設計師原本客人" at bounding box center [515, 755] width 146 height 24
type input "設計師原本客人"
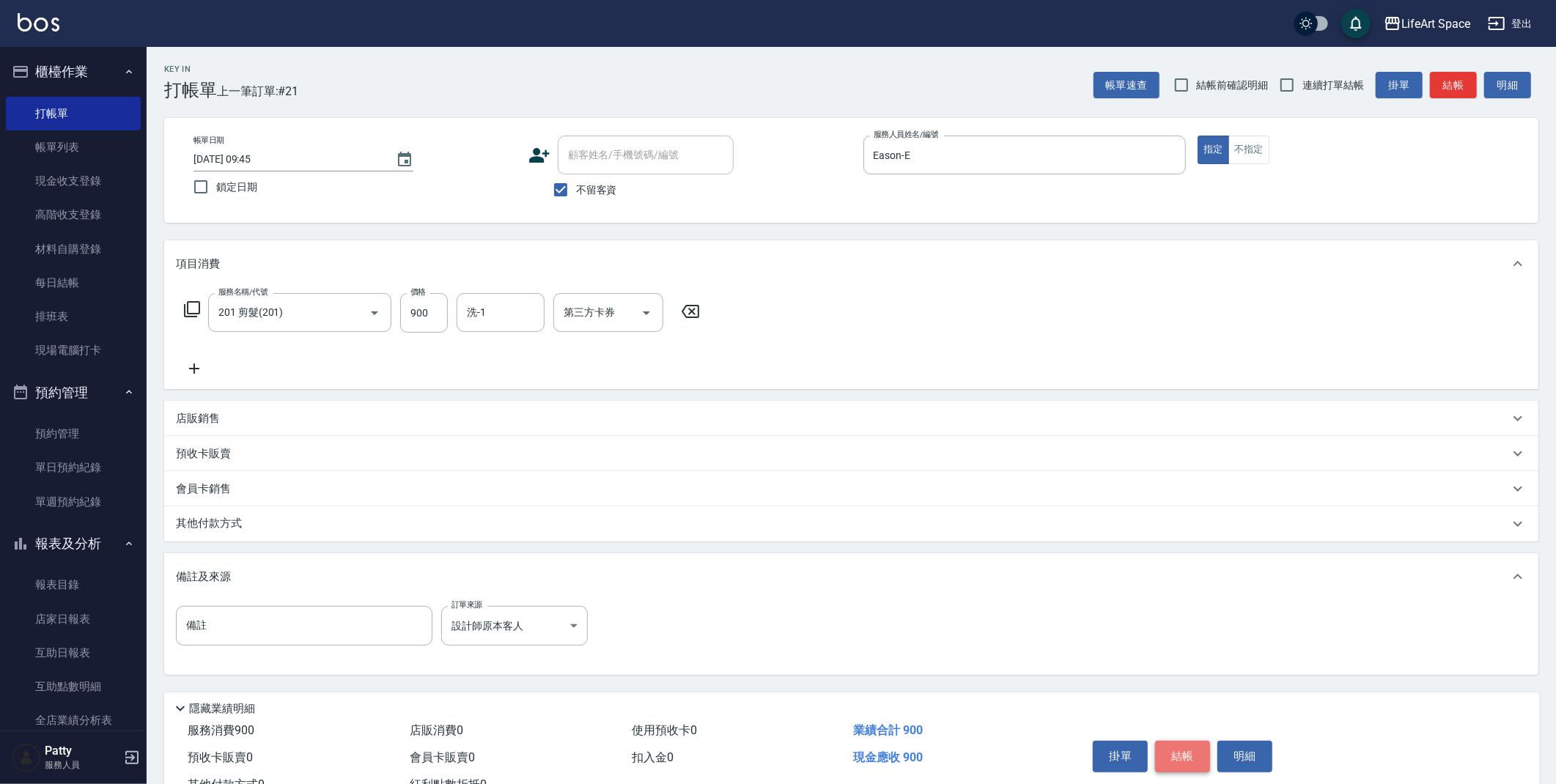
click at [1178, 759] on button "結帳" at bounding box center [1183, 756] width 55 height 31
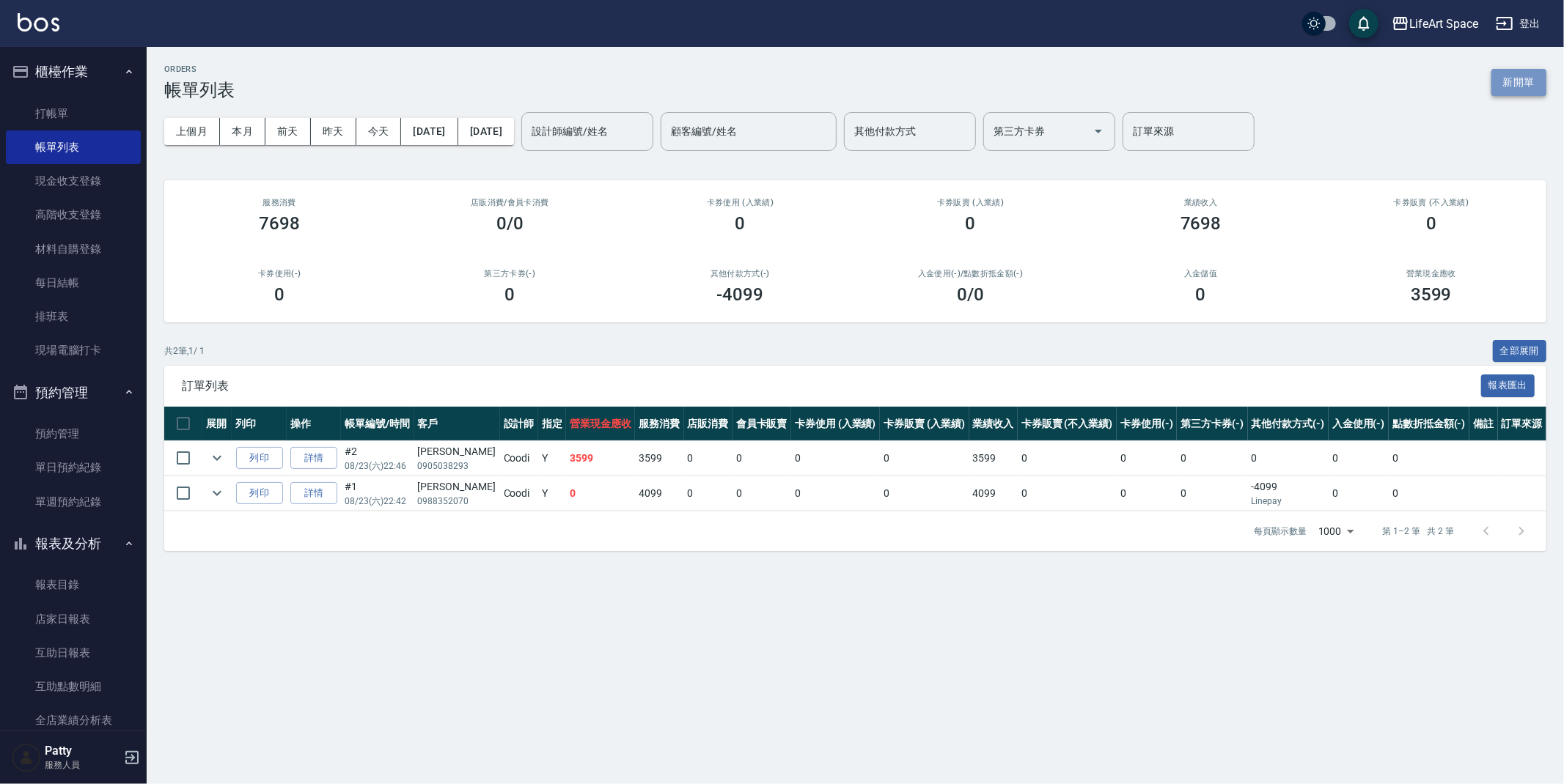
click at [1507, 83] on button "新開單" at bounding box center [1519, 82] width 55 height 27
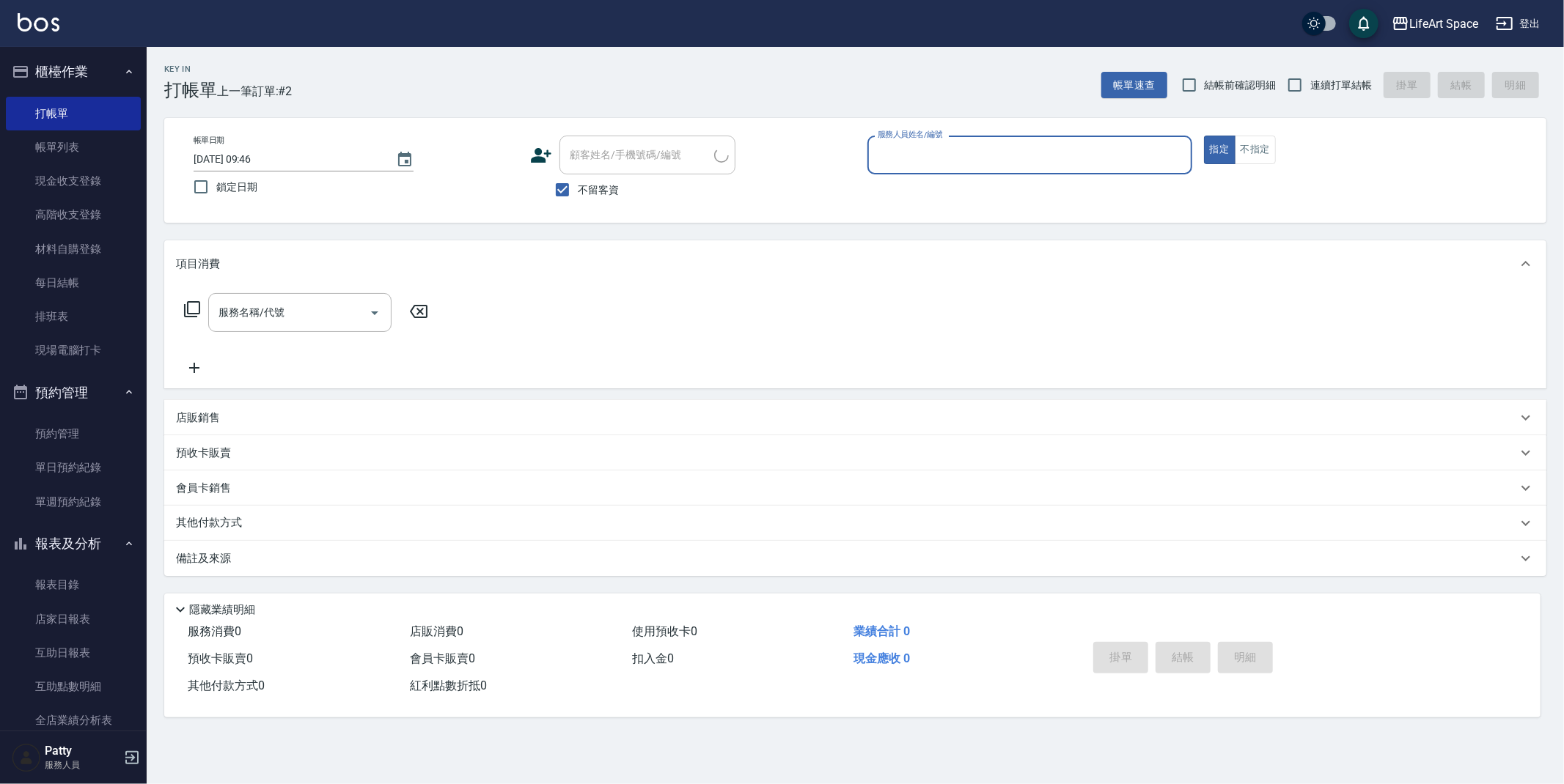
click at [982, 159] on input "服務人員姓名/編號" at bounding box center [1029, 155] width 312 height 26
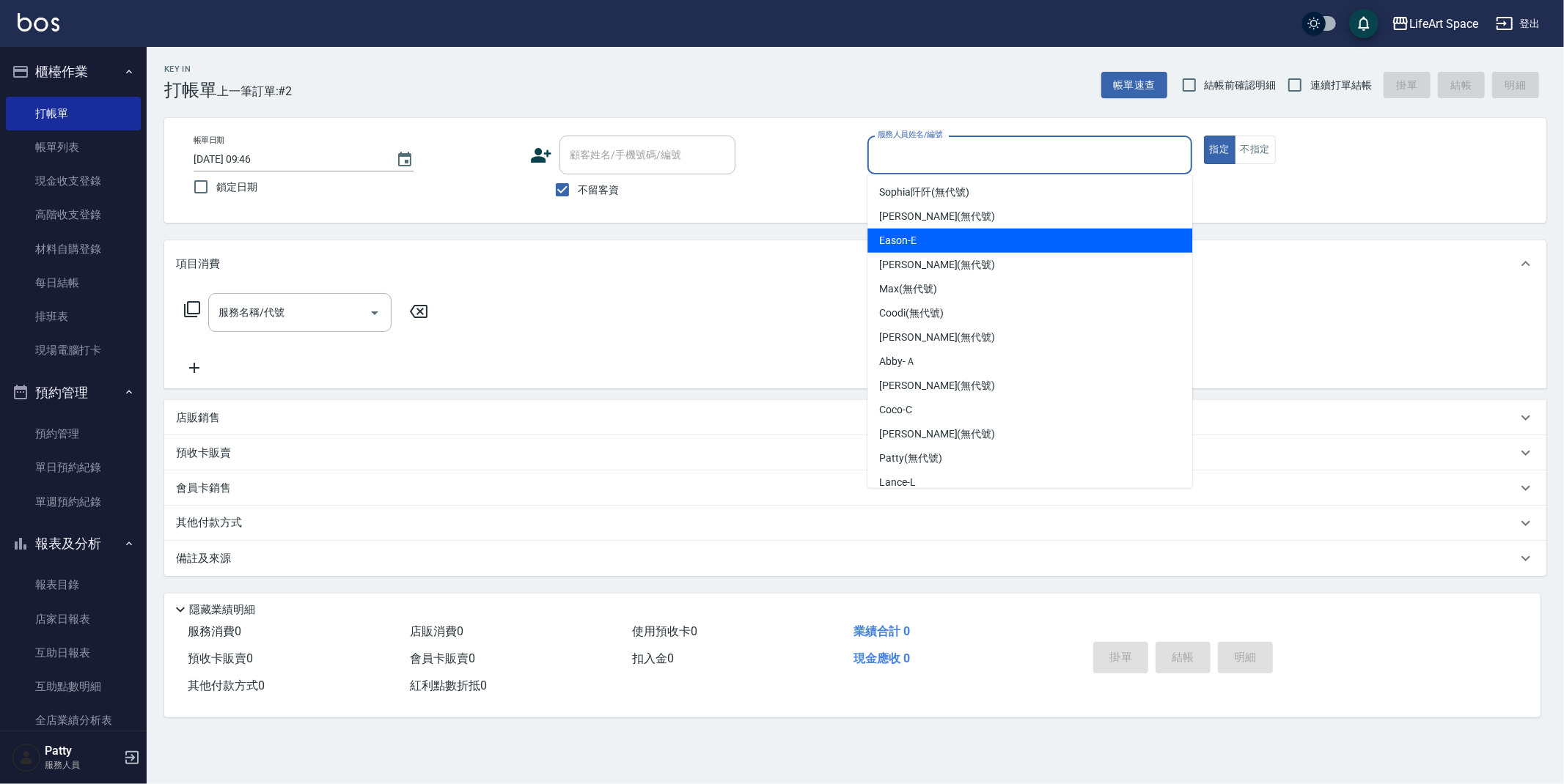
click at [934, 240] on div "Eason -E" at bounding box center [1029, 241] width 325 height 24
type input "Eason-E"
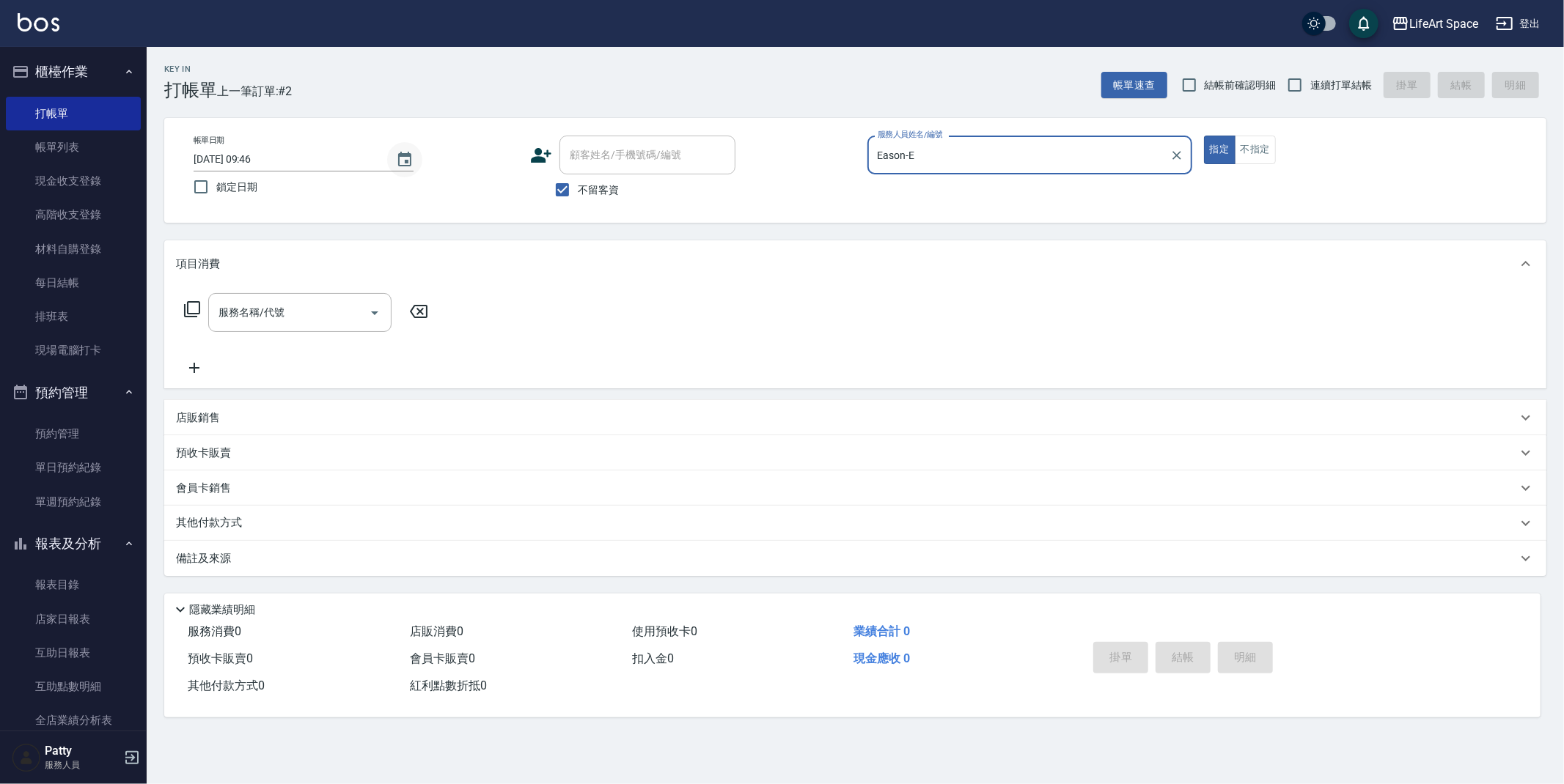
click at [400, 160] on icon "Choose date, selected date is 2025-08-23" at bounding box center [405, 160] width 18 height 18
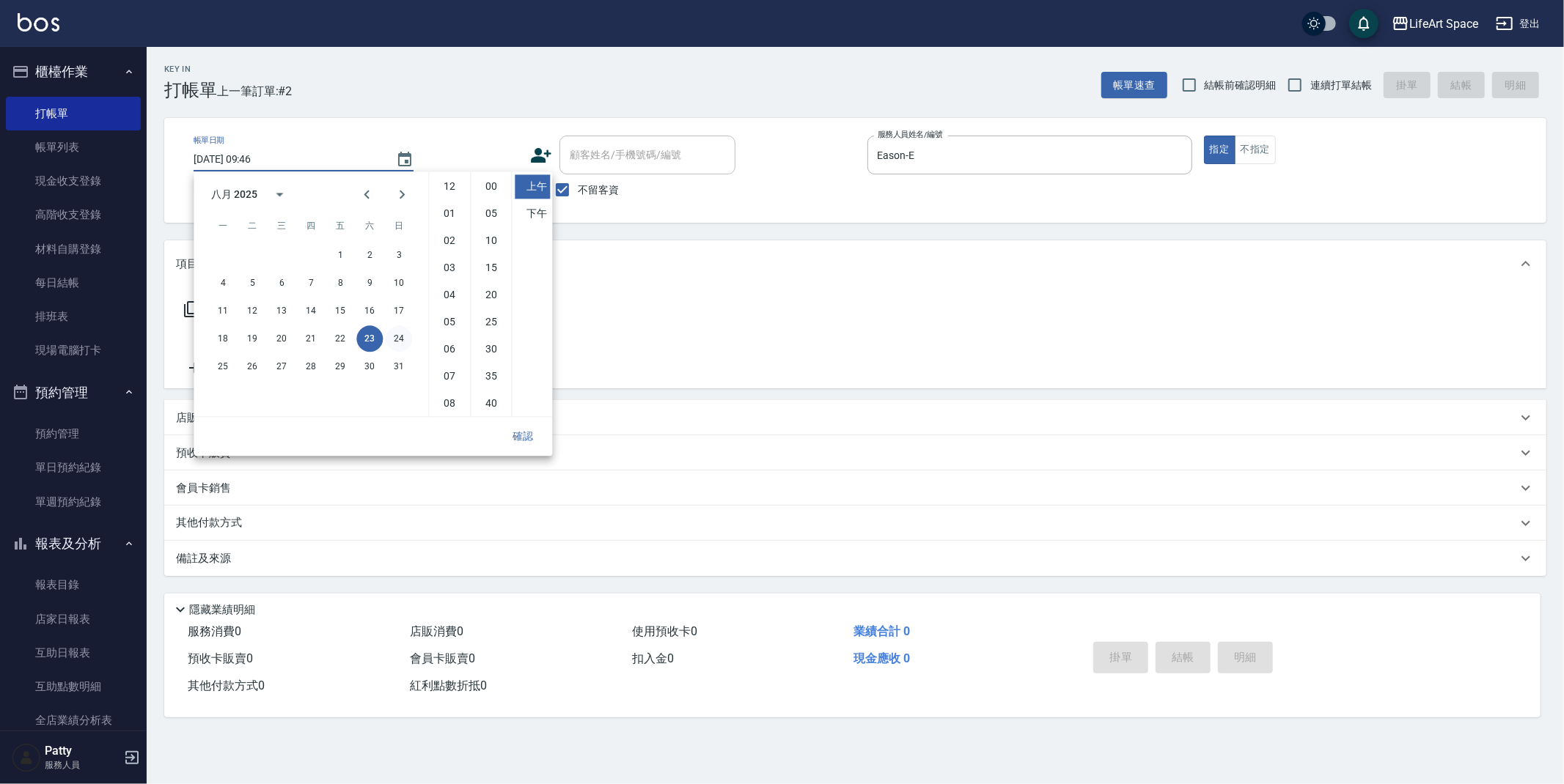
scroll to position [81, 0]
click at [340, 339] on button "22" at bounding box center [340, 338] width 26 height 26
type input "[DATE] 09:46"
click at [516, 437] on button "確認" at bounding box center [523, 436] width 47 height 27
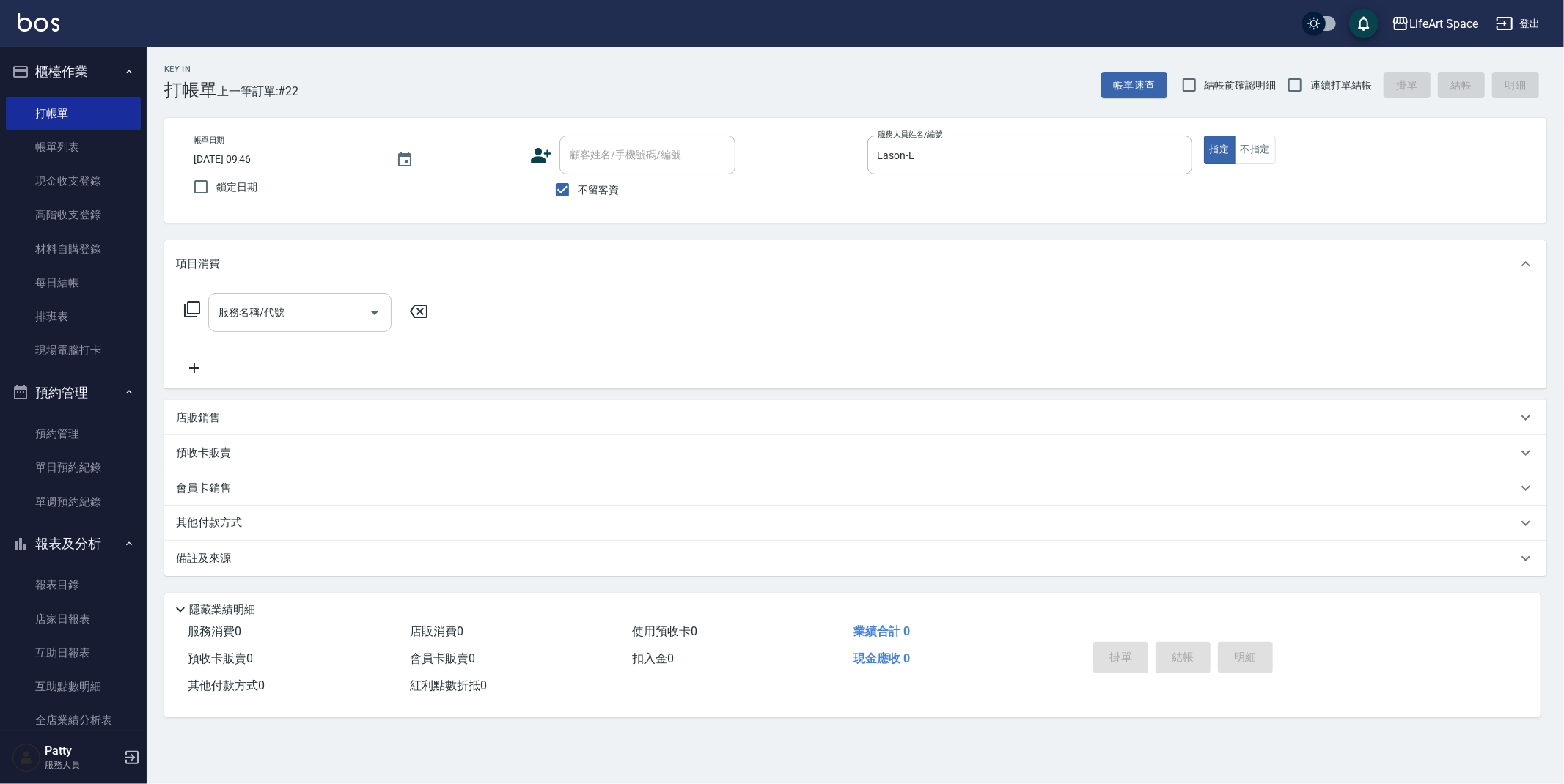
click at [318, 318] on input "服務名稱/代號" at bounding box center [289, 313] width 148 height 26
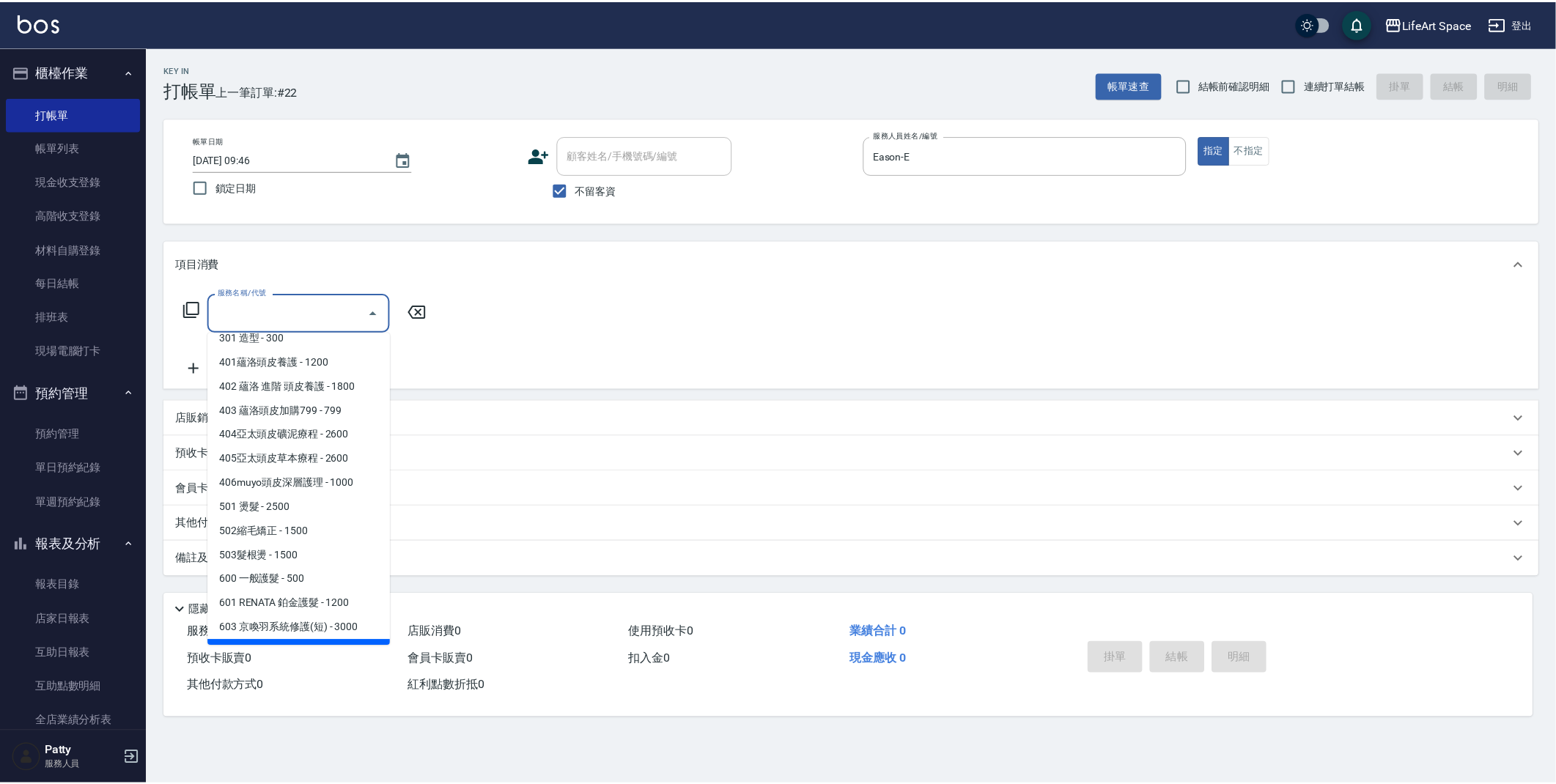
scroll to position [229, 0]
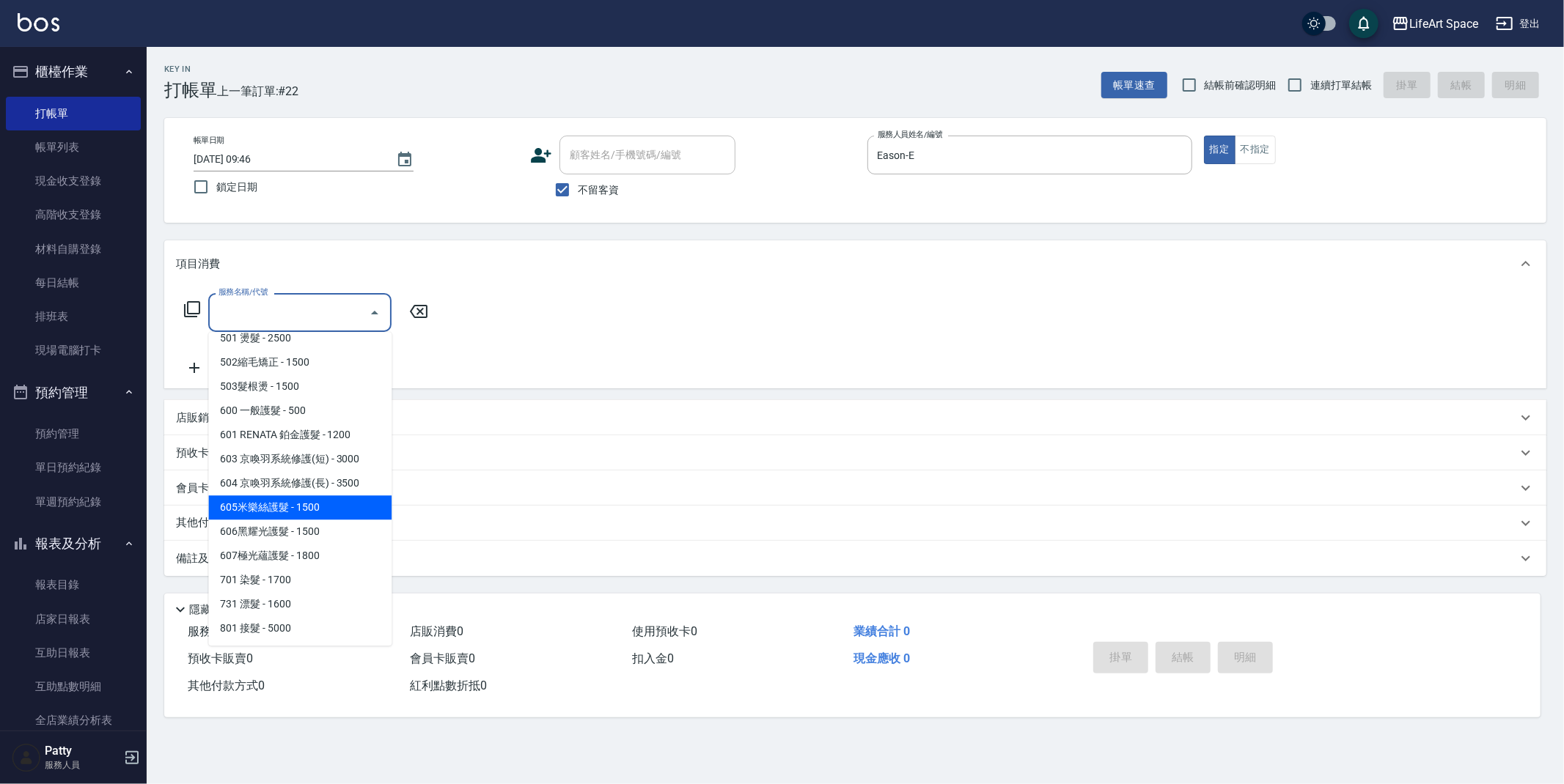
click at [292, 512] on span "605米樂絲護髮 - 1500" at bounding box center [299, 507] width 183 height 24
type input "605米樂絲護髮(605)"
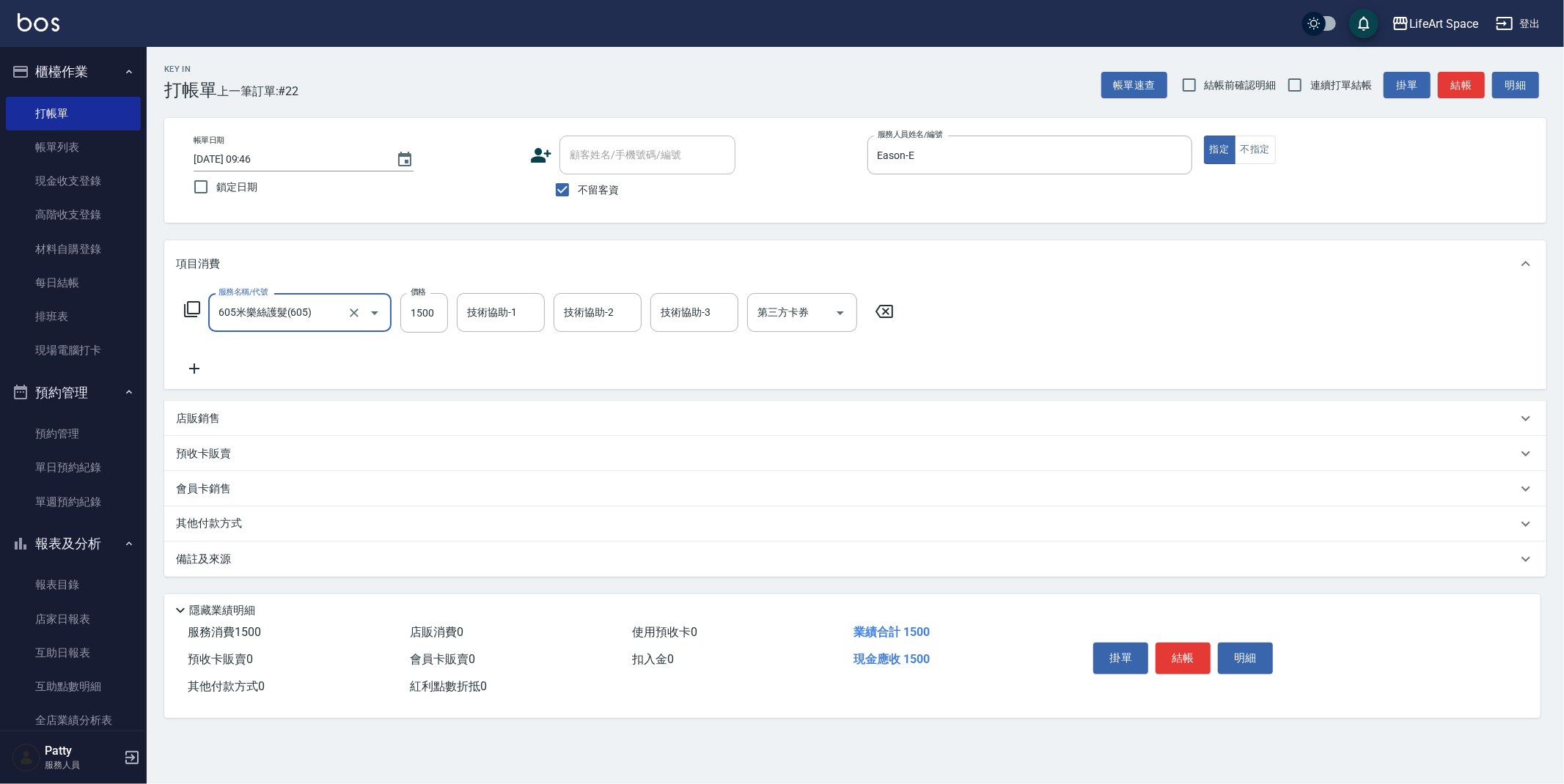
click at [194, 367] on icon at bounding box center [194, 368] width 11 height 11
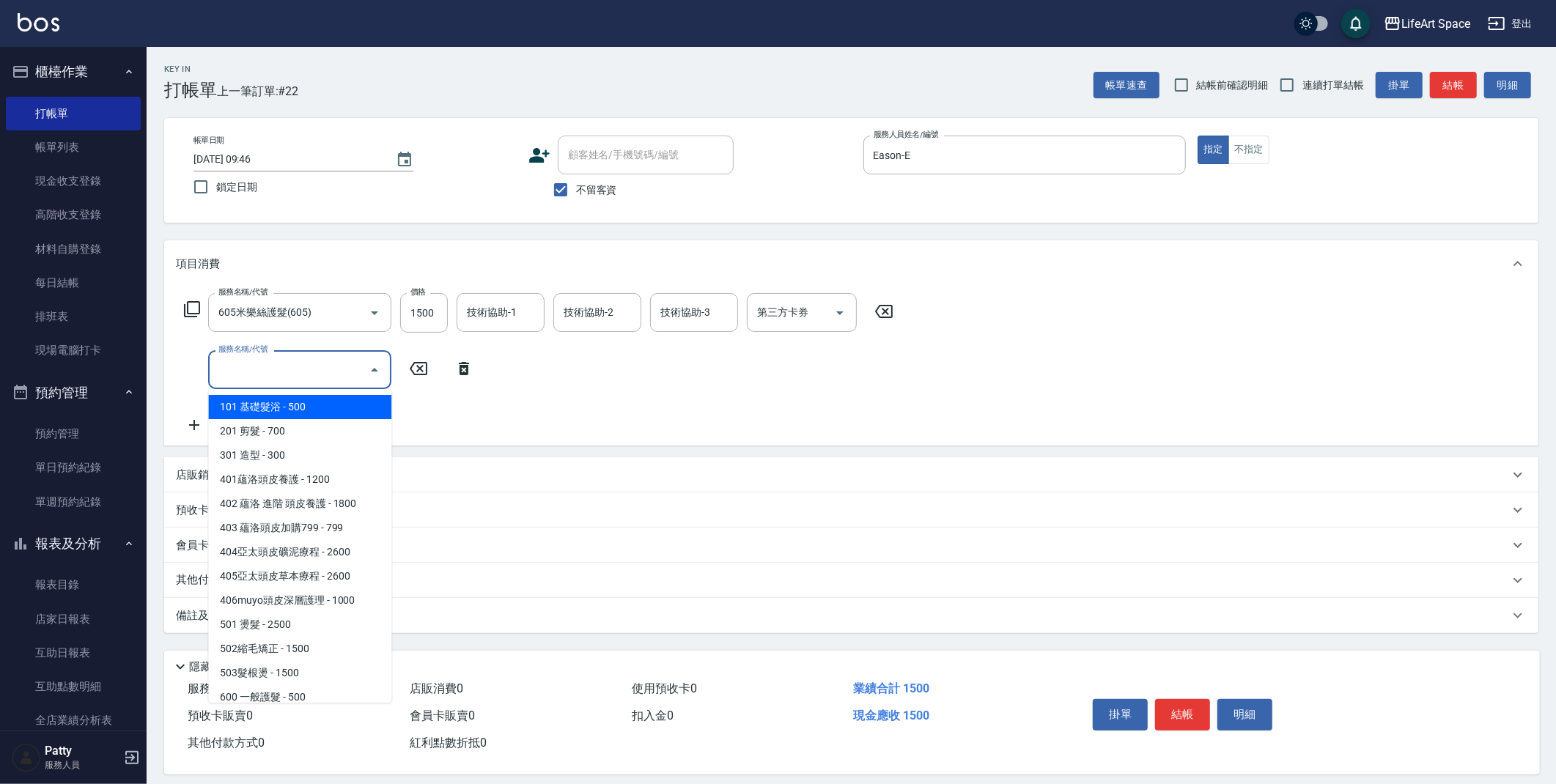
click at [268, 373] on input "服務名稱/代號" at bounding box center [289, 370] width 148 height 26
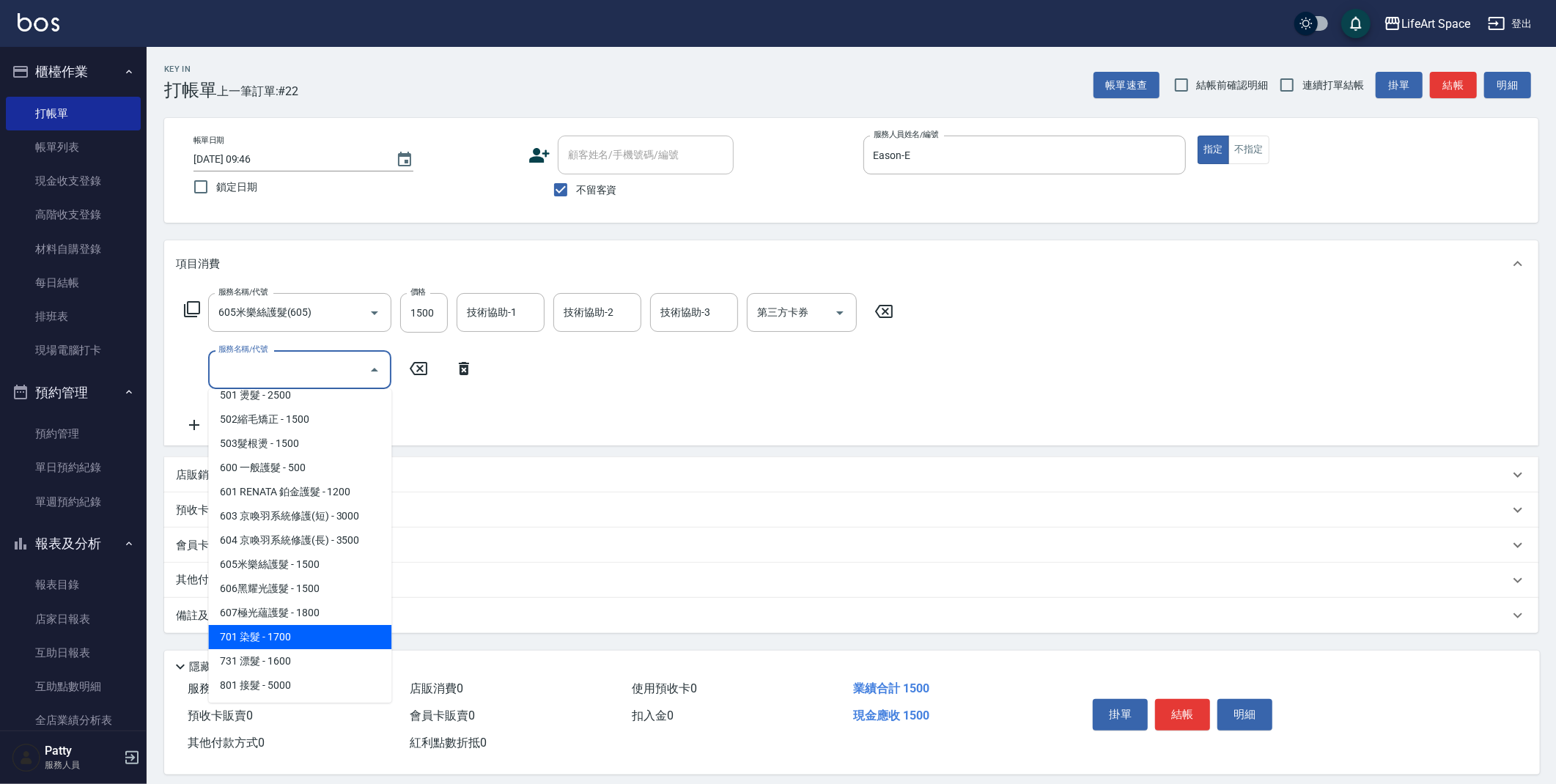
click at [278, 642] on span "701 染髮 - 1700" at bounding box center [299, 638] width 183 height 24
type input "701 染髮(701)"
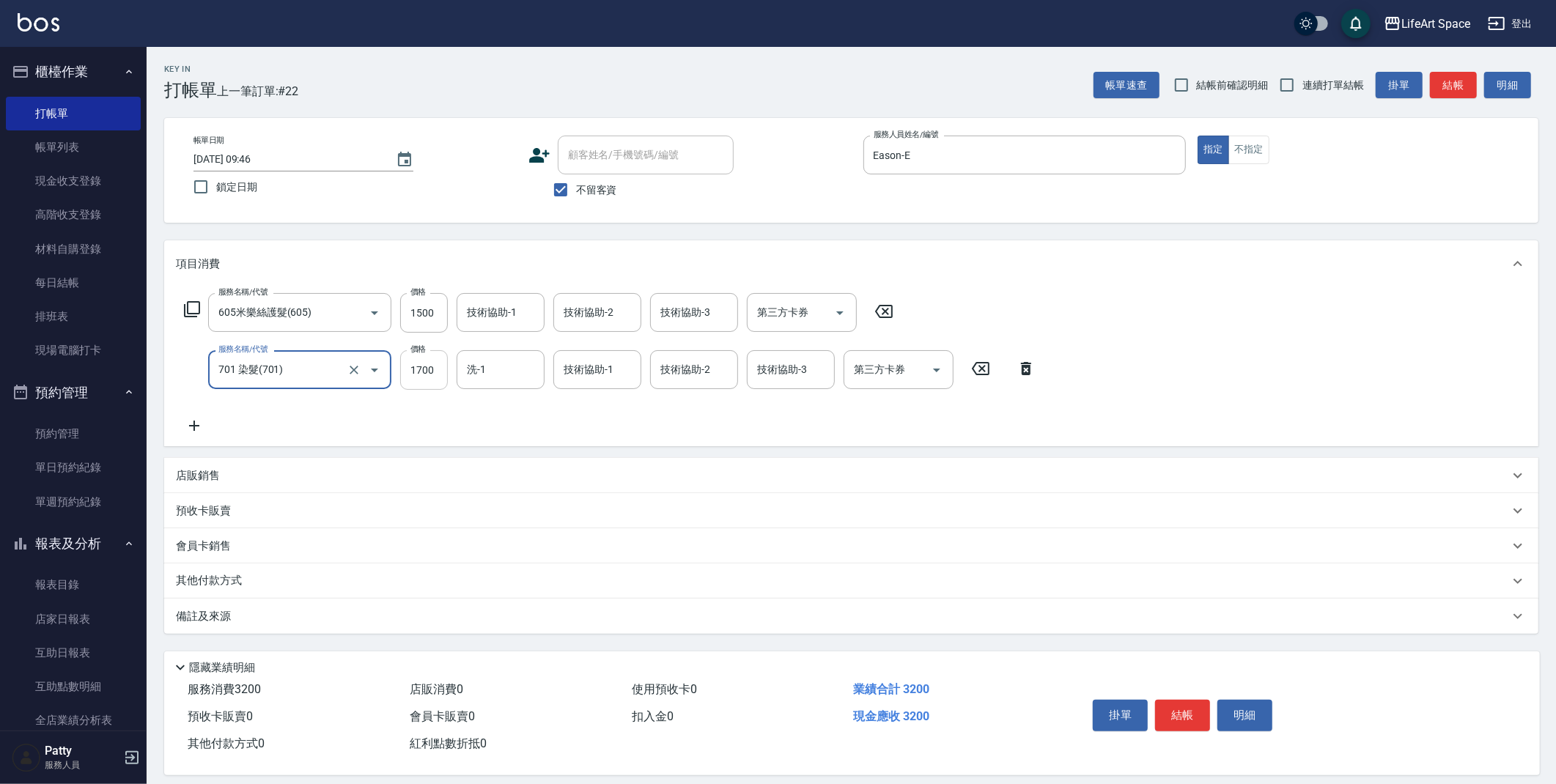
click at [443, 375] on input "1700" at bounding box center [424, 370] width 48 height 40
type input "3600"
click at [501, 373] on input "洗-1" at bounding box center [501, 370] width 75 height 26
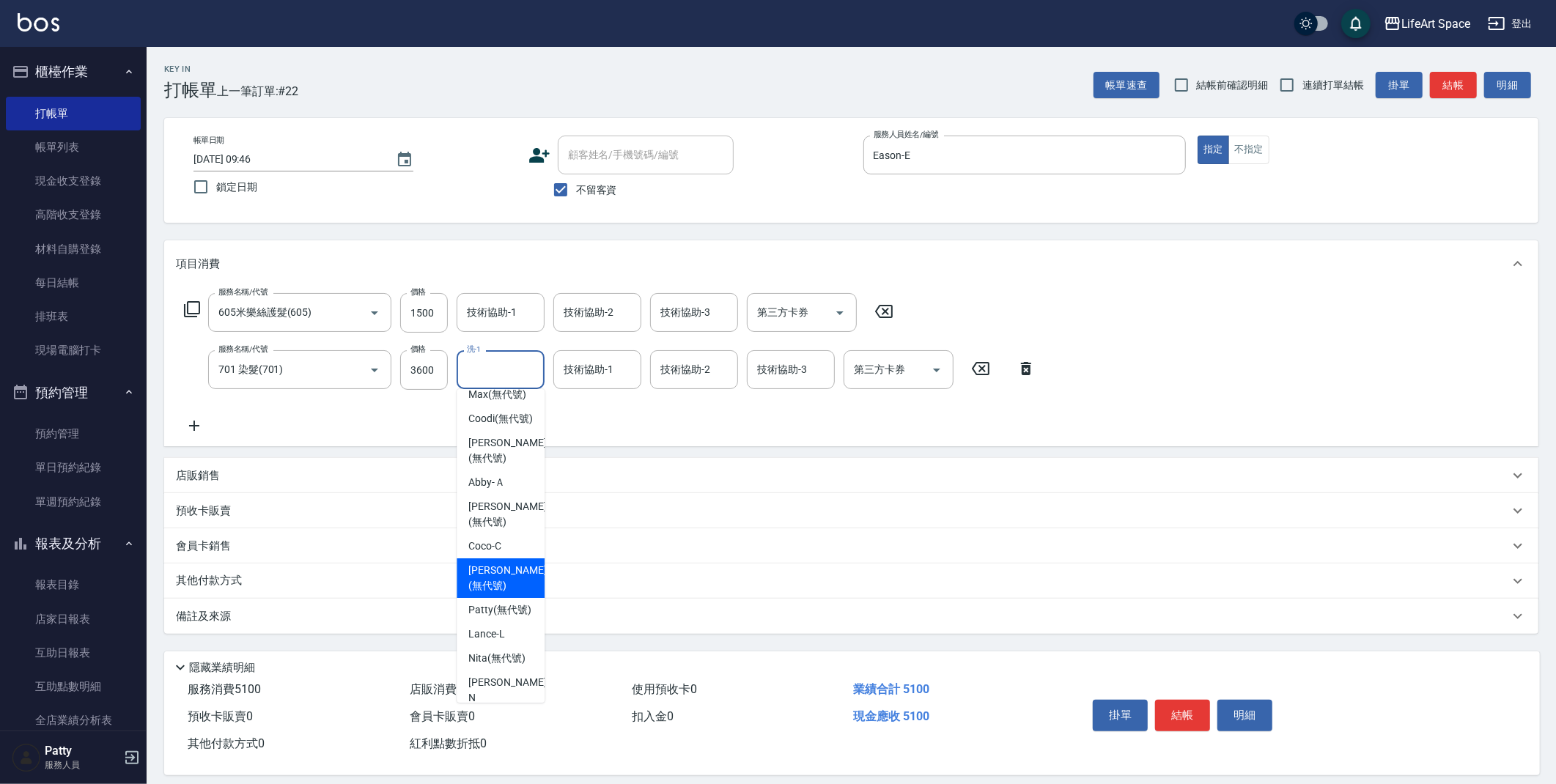
scroll to position [159, 0]
click at [508, 615] on span "[PERSON_NAME] (無代號)" at bounding box center [500, 607] width 63 height 15
type input "[PERSON_NAME](無代號)"
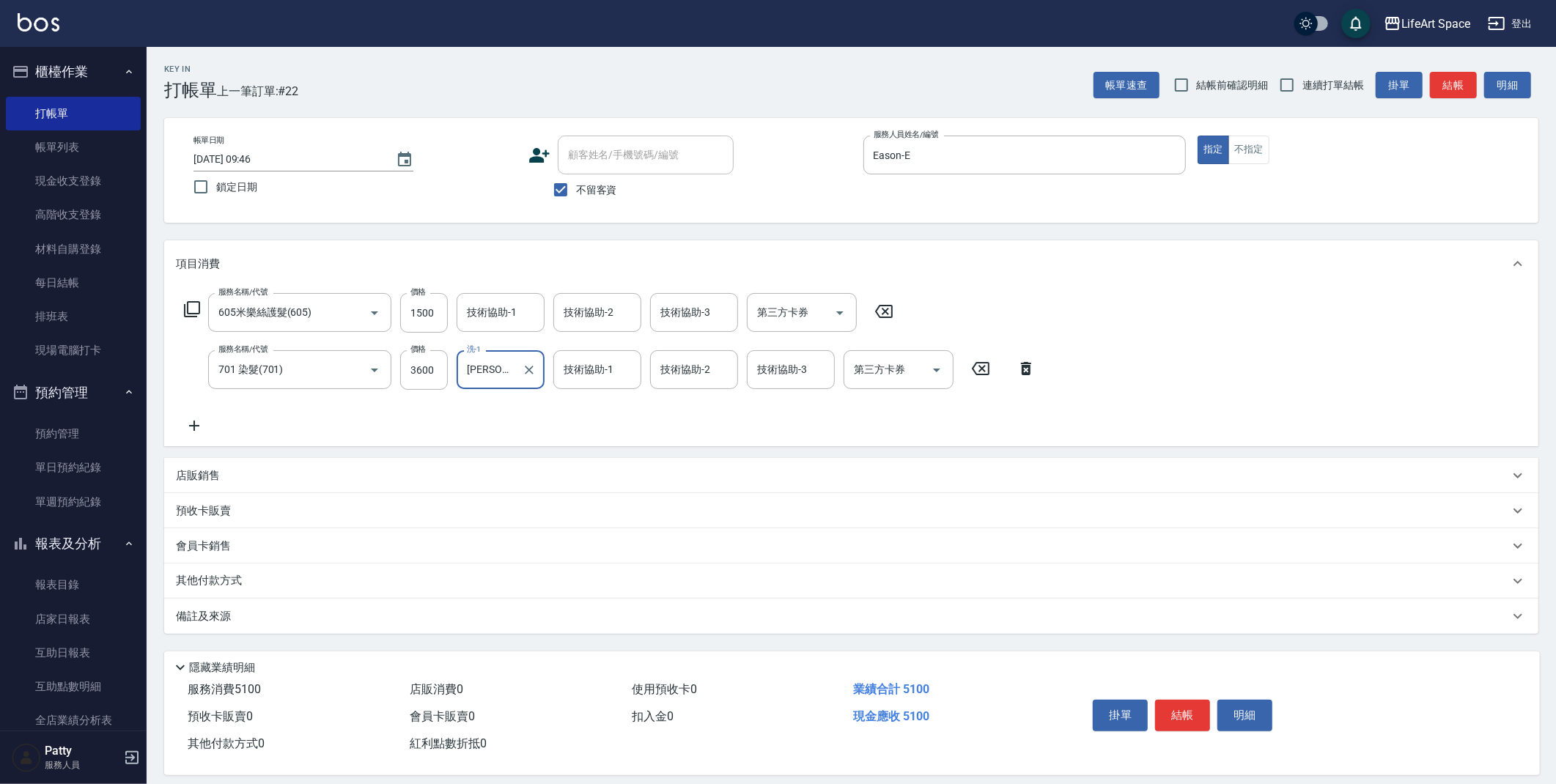
click at [591, 369] on div "技術協助-1 技術協助-1" at bounding box center [597, 370] width 88 height 39
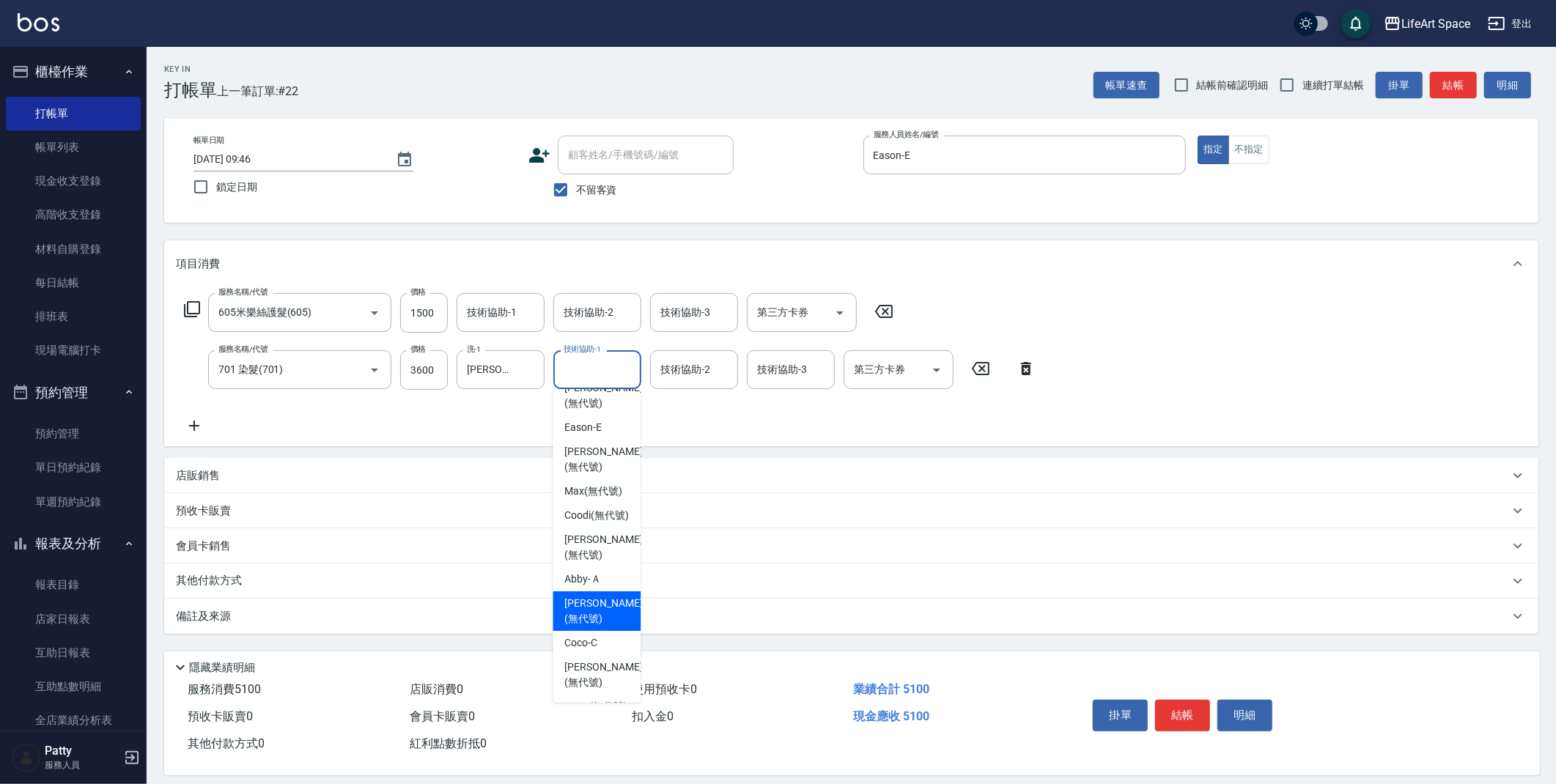
scroll to position [98, 0]
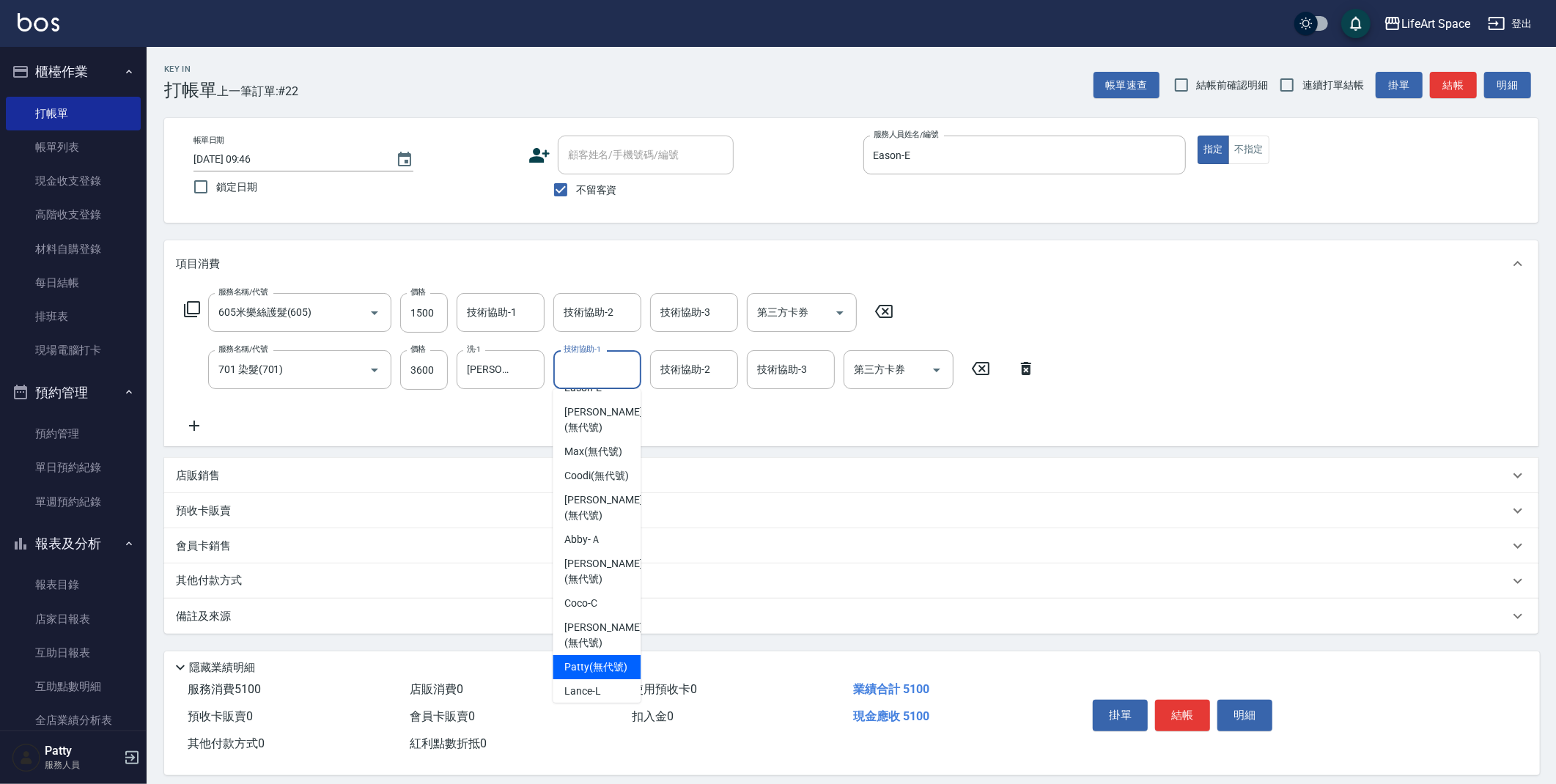
click at [578, 673] on span "[PERSON_NAME] (無代號)" at bounding box center [596, 667] width 63 height 15
type input "[PERSON_NAME](無代號)"
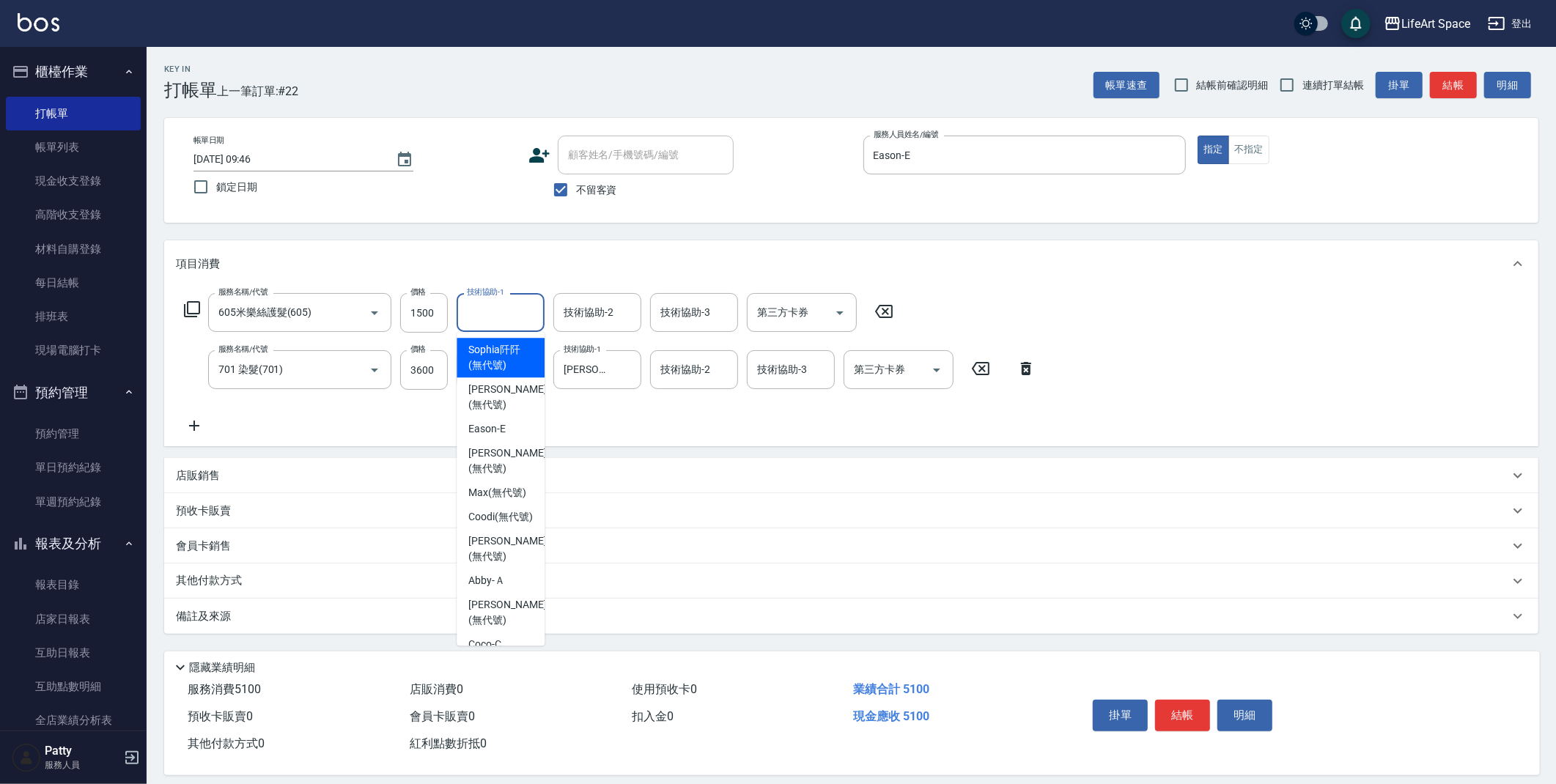
click at [494, 313] on input "技術協助-1" at bounding box center [501, 313] width 75 height 26
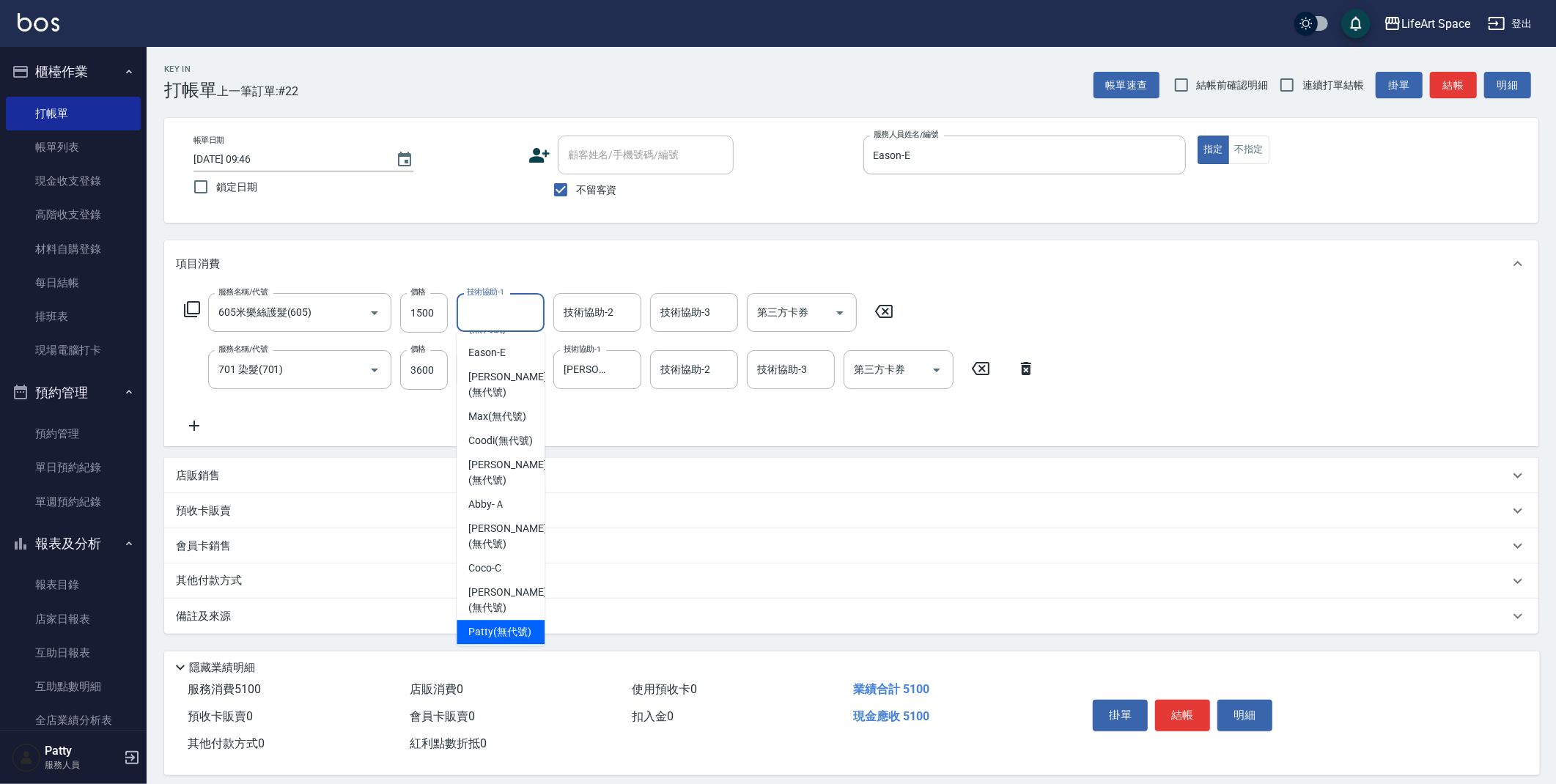
drag, startPoint x: 501, startPoint y: 641, endPoint x: 568, endPoint y: 433, distance: 218.5
click at [500, 640] on span "[PERSON_NAME] (無代號)" at bounding box center [500, 632] width 63 height 15
type input "[PERSON_NAME](無代號)"
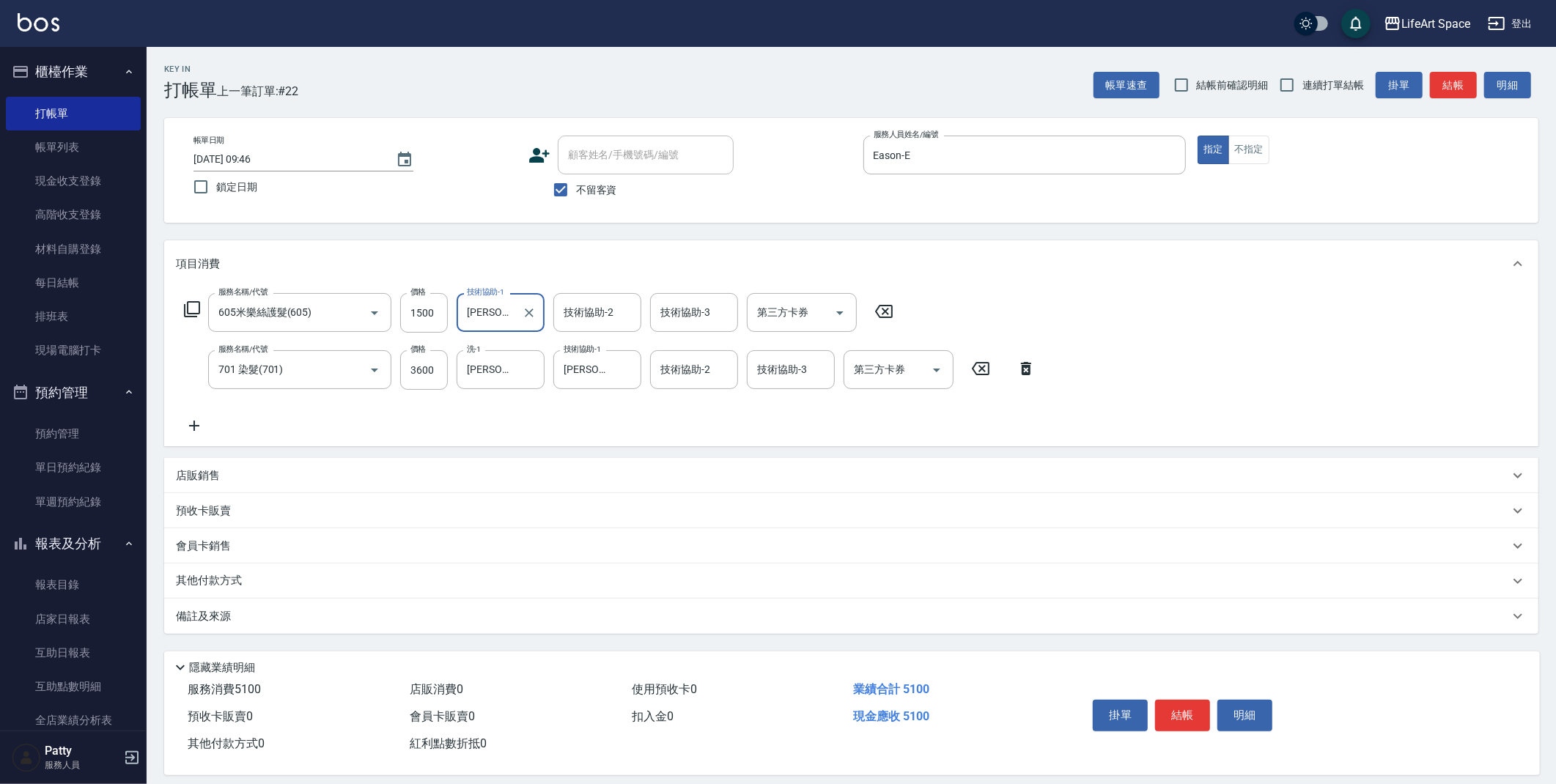
click at [588, 308] on div "技術協助-2 技術協助-2" at bounding box center [597, 312] width 88 height 39
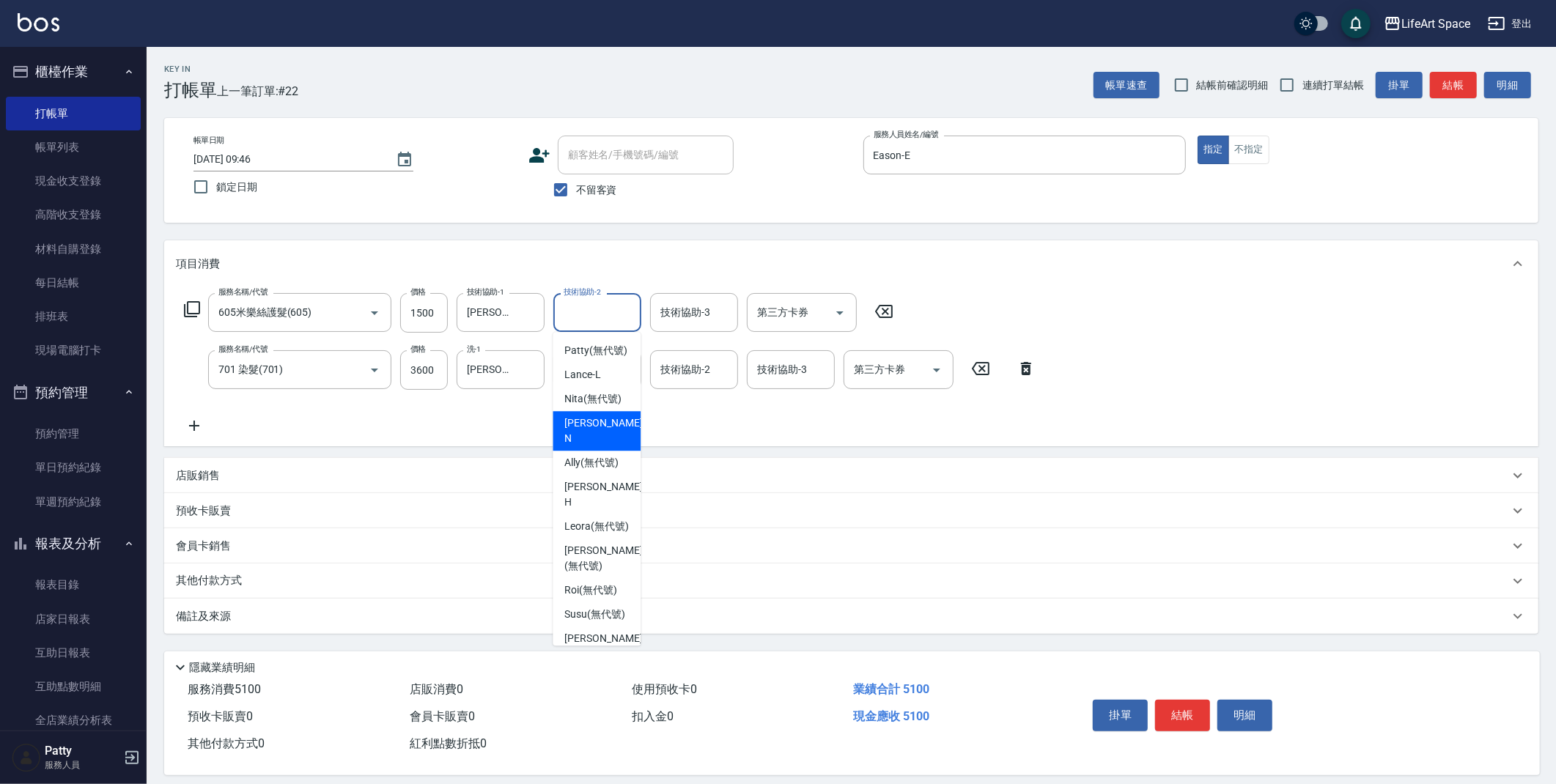
scroll to position [355, 0]
drag, startPoint x: 590, startPoint y: 372, endPoint x: 425, endPoint y: 601, distance: 282.3
click at [590, 360] on span "[PERSON_NAME] (無代號)" at bounding box center [596, 352] width 63 height 15
type input "[PERSON_NAME](無代號)"
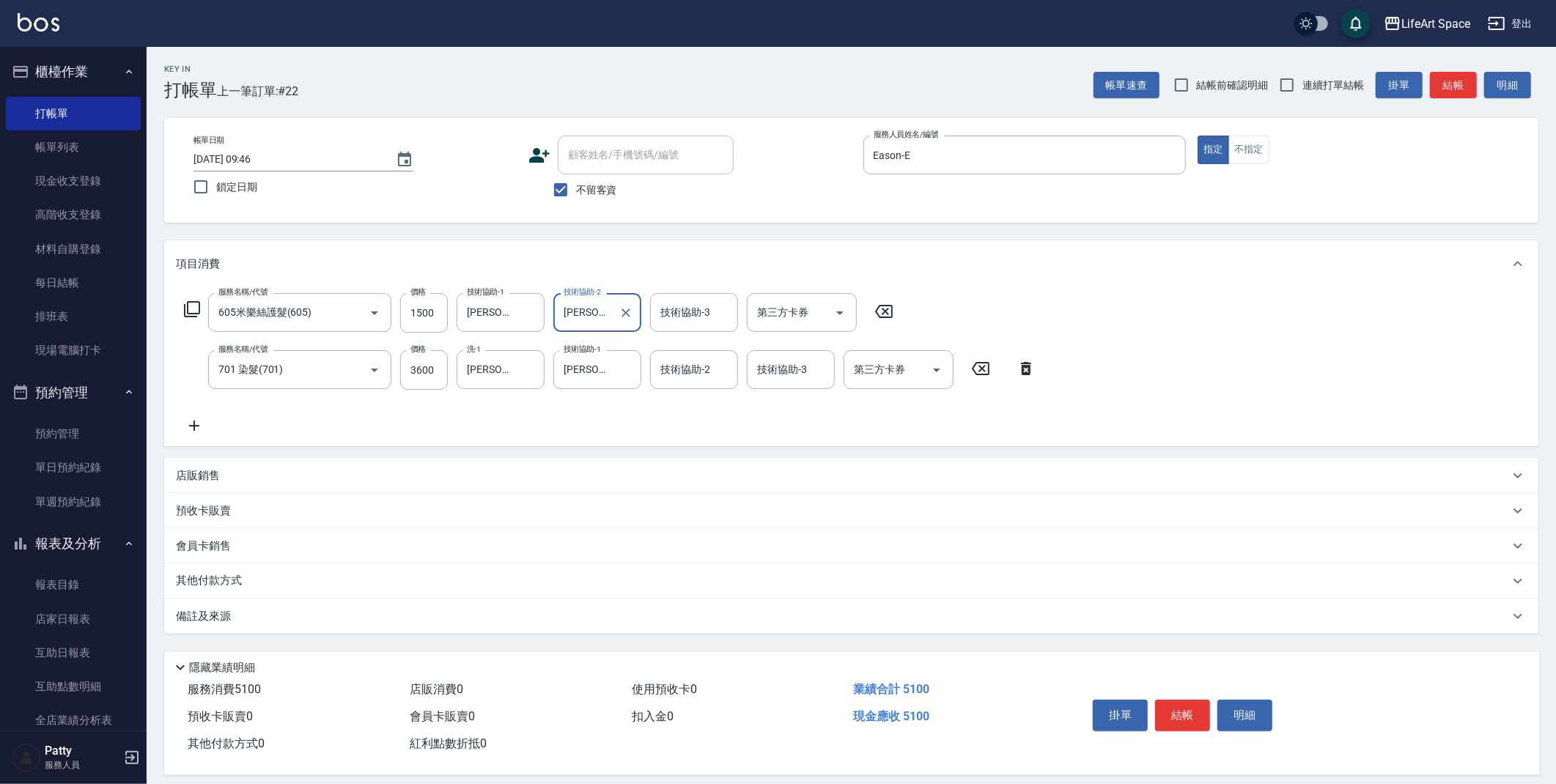
click at [348, 614] on div "備註及來源" at bounding box center [842, 616] width 1333 height 15
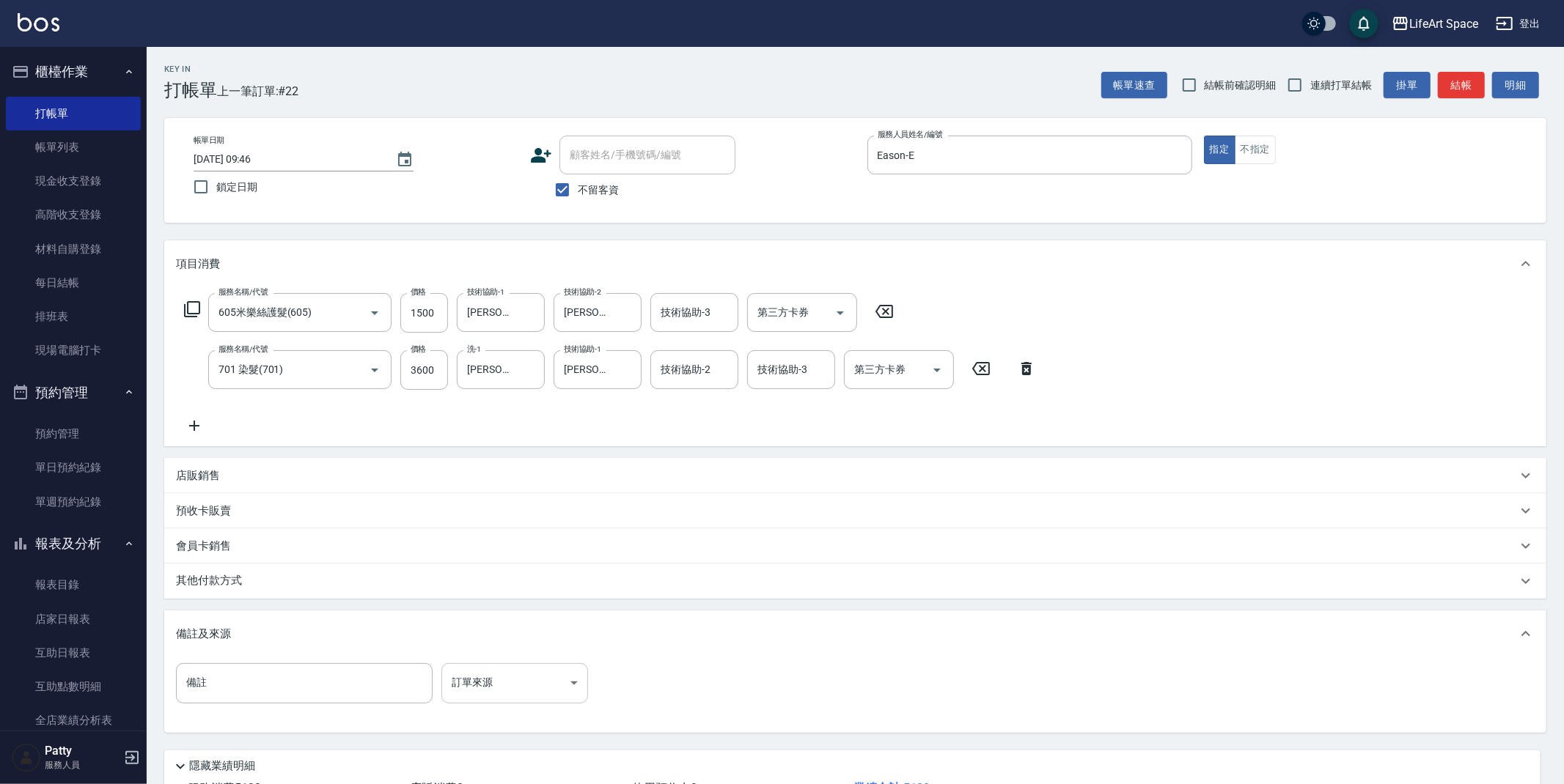
click at [461, 683] on body "LifeArt Space 登出 櫃檯作業 打帳單 帳單列表 現金收支登錄 高階收支登錄 材料自購登錄 每日結帳 排班表 現場電腦打卡 預約管理 預約管理 單…" at bounding box center [782, 446] width 1564 height 892
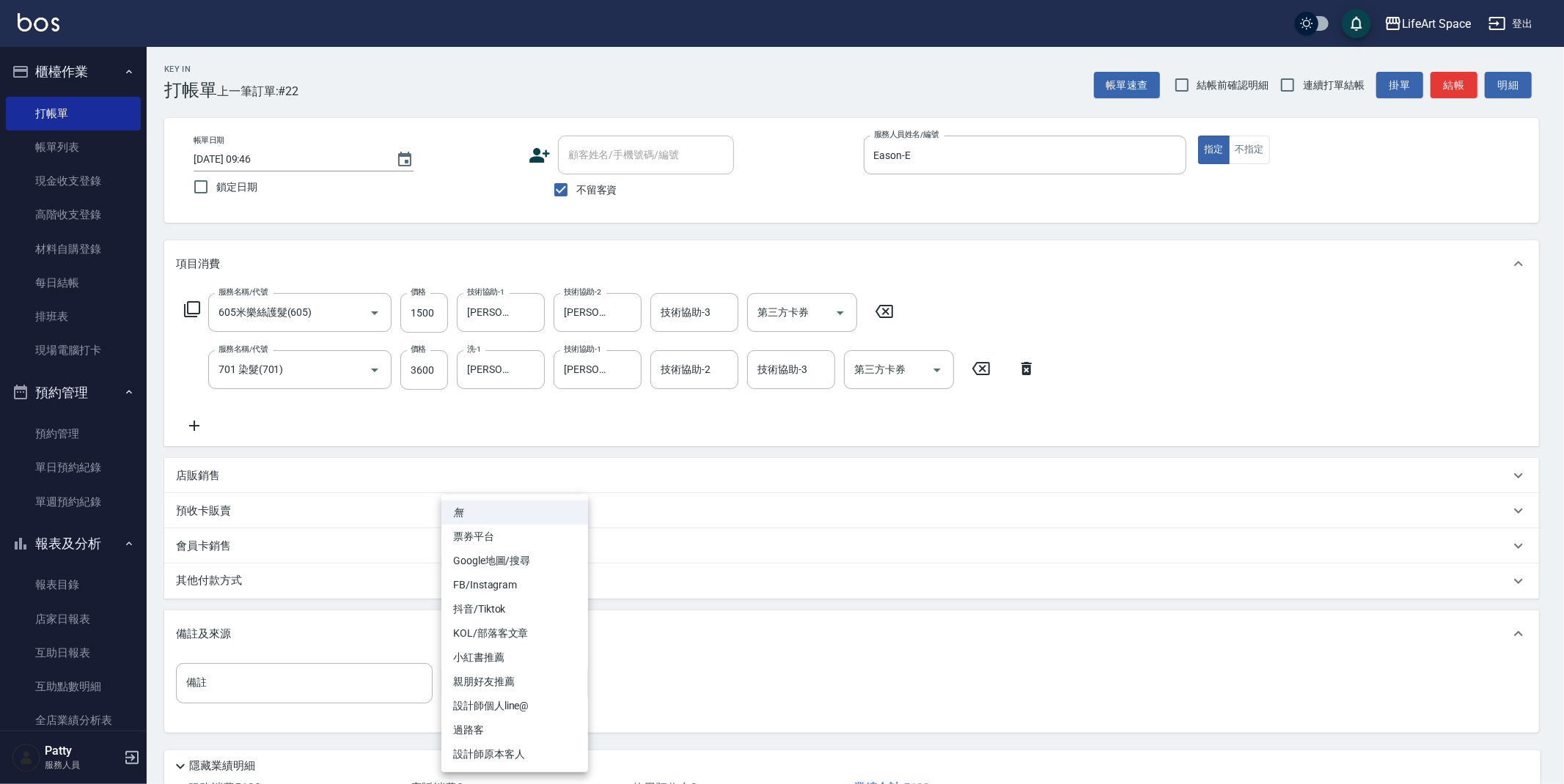
click at [479, 753] on li "設計師原本客人" at bounding box center [515, 755] width 146 height 24
type input "設計師原本客人"
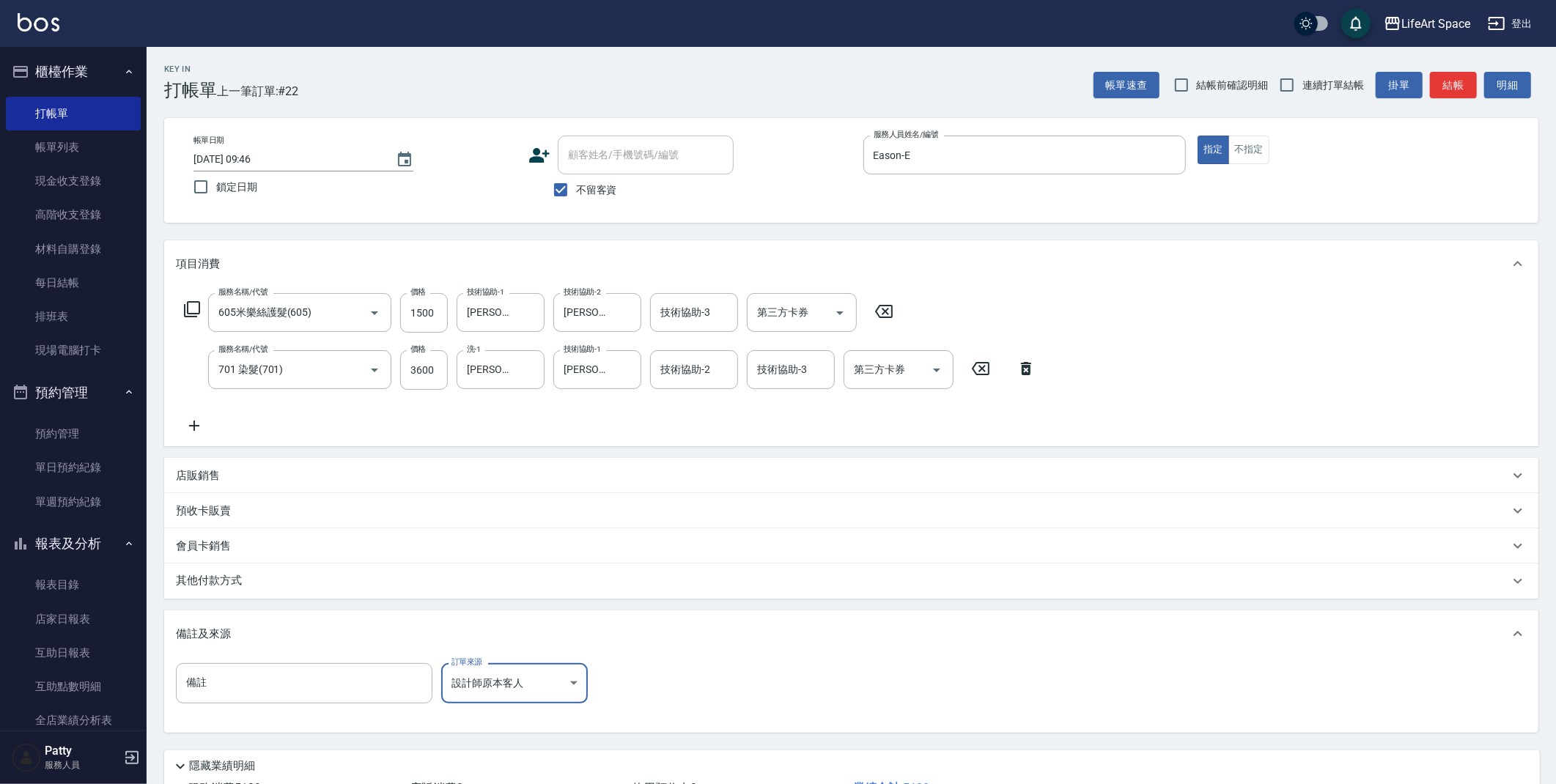
click at [308, 582] on div "其他付款方式" at bounding box center [842, 581] width 1333 height 16
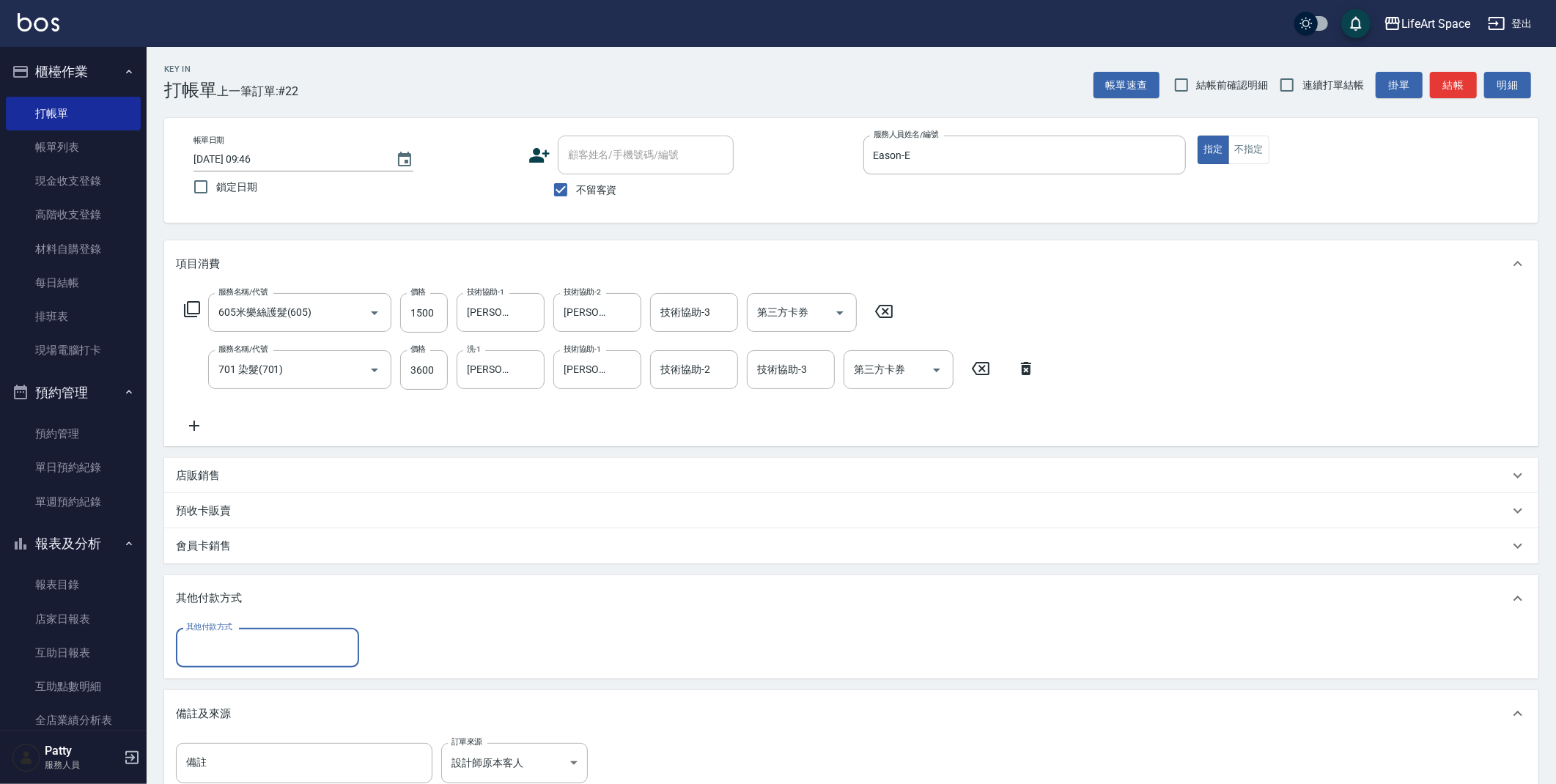
scroll to position [0, 0]
click at [248, 651] on input "其他付款方式" at bounding box center [267, 647] width 170 height 26
click at [246, 699] on span "Linepay" at bounding box center [267, 709] width 183 height 24
type input "Linepay"
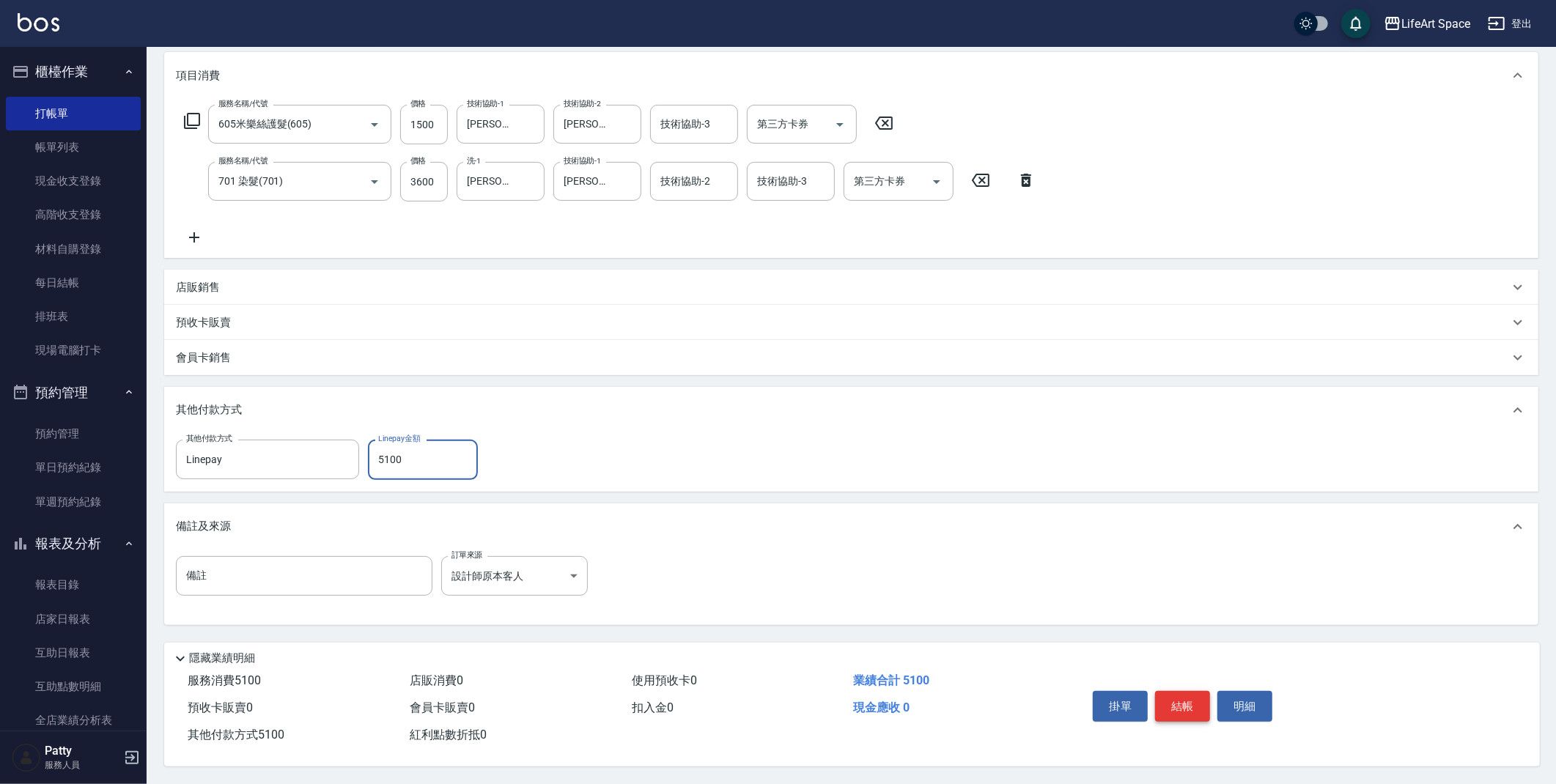
type input "5100"
click at [1179, 703] on button "結帳" at bounding box center [1183, 707] width 55 height 31
